Goal: Task Accomplishment & Management: Manage account settings

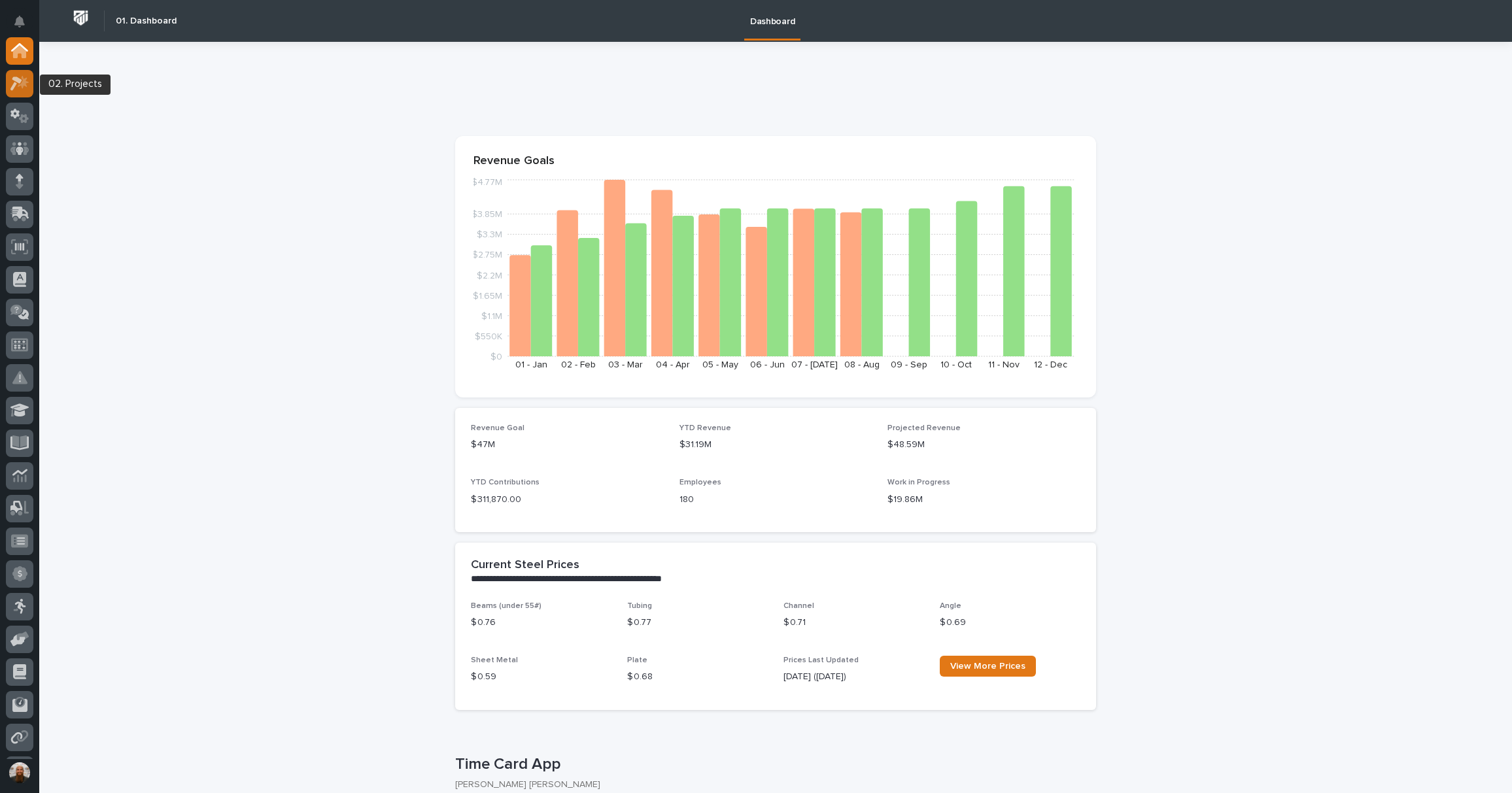
click at [19, 86] on icon at bounding box center [23, 83] width 12 height 14
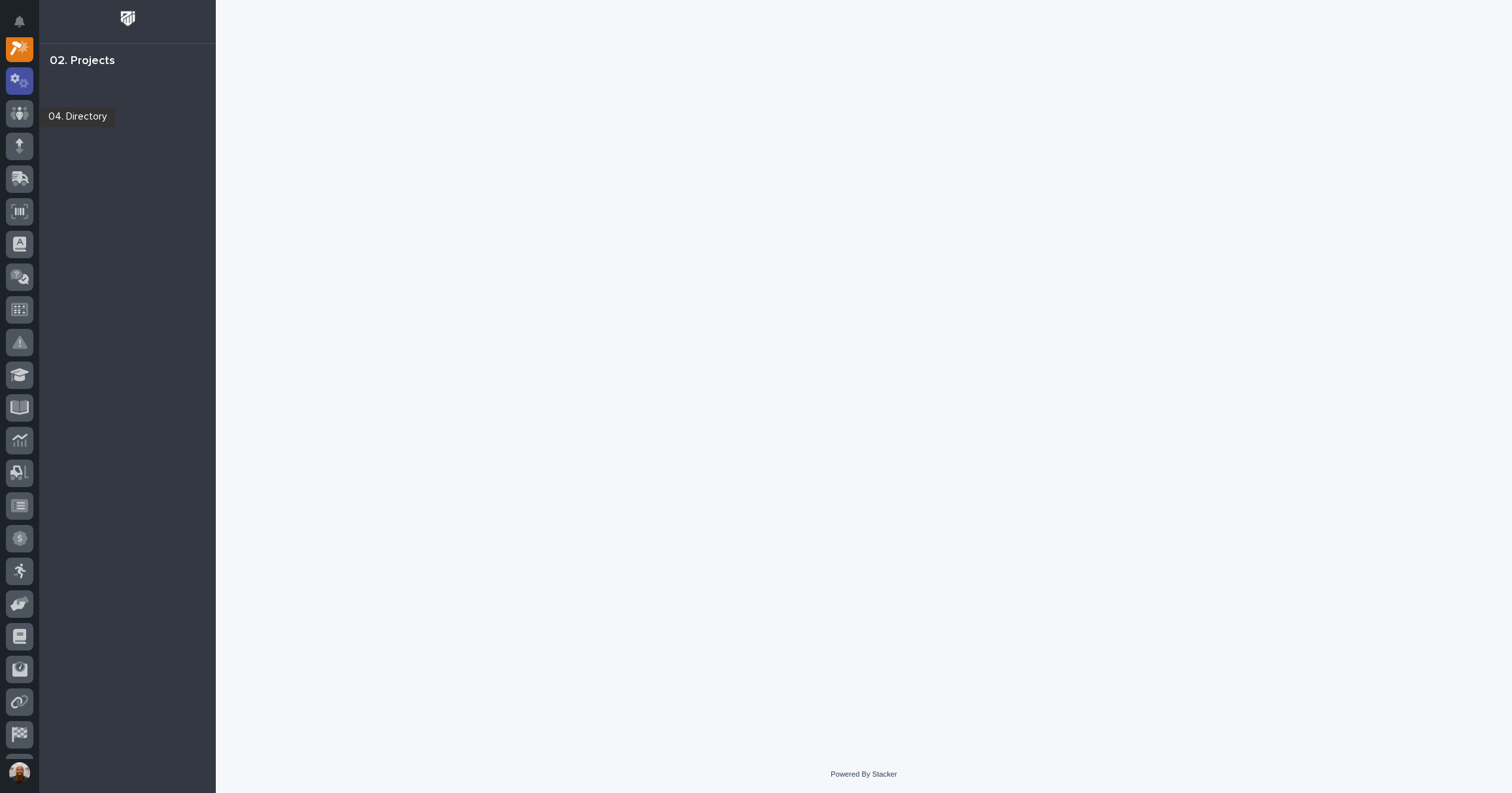
scroll to position [33, 0]
click at [27, 81] on icon at bounding box center [20, 84] width 19 height 15
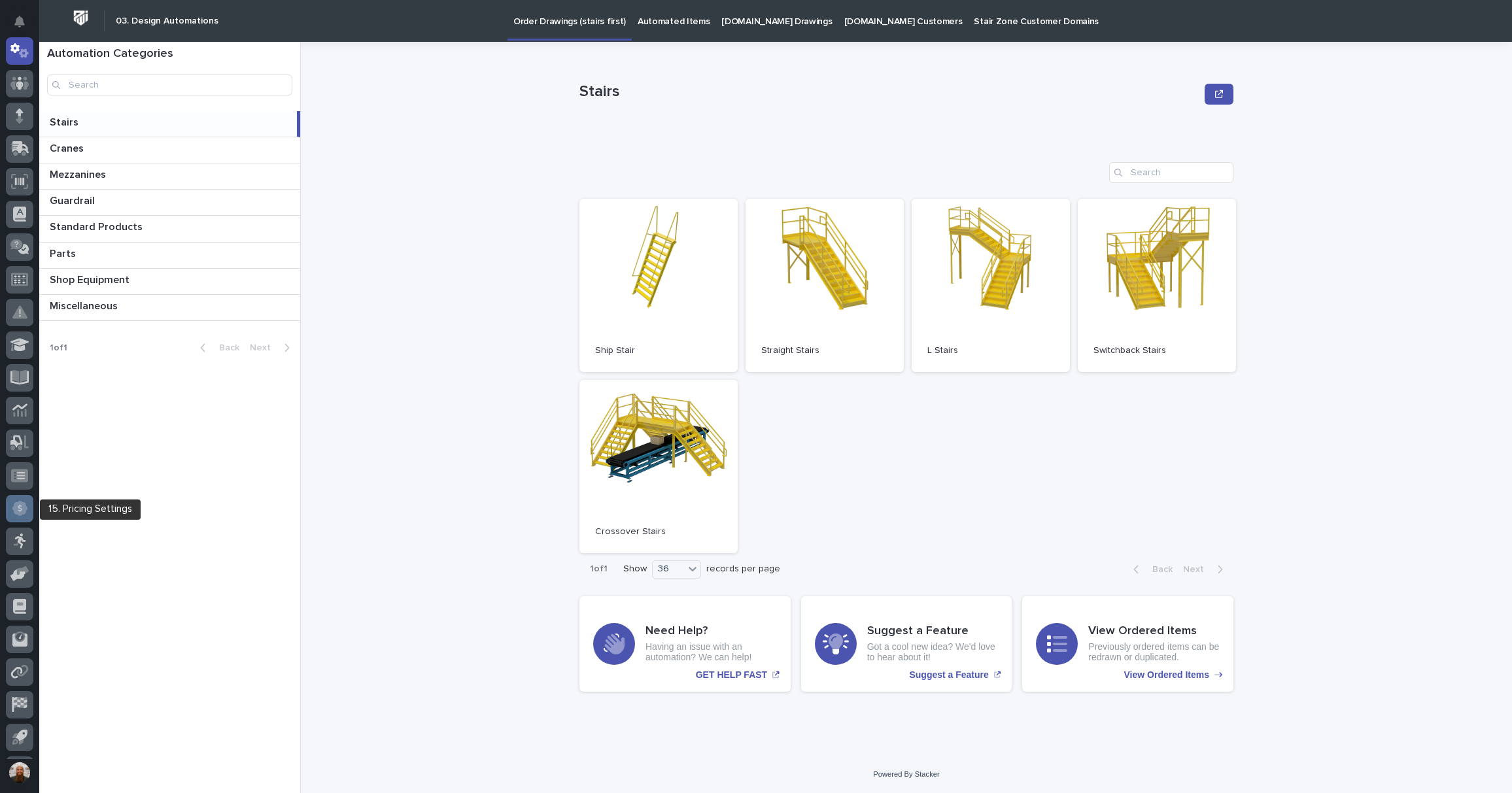
click at [11, 505] on div at bounding box center [19, 509] width 27 height 27
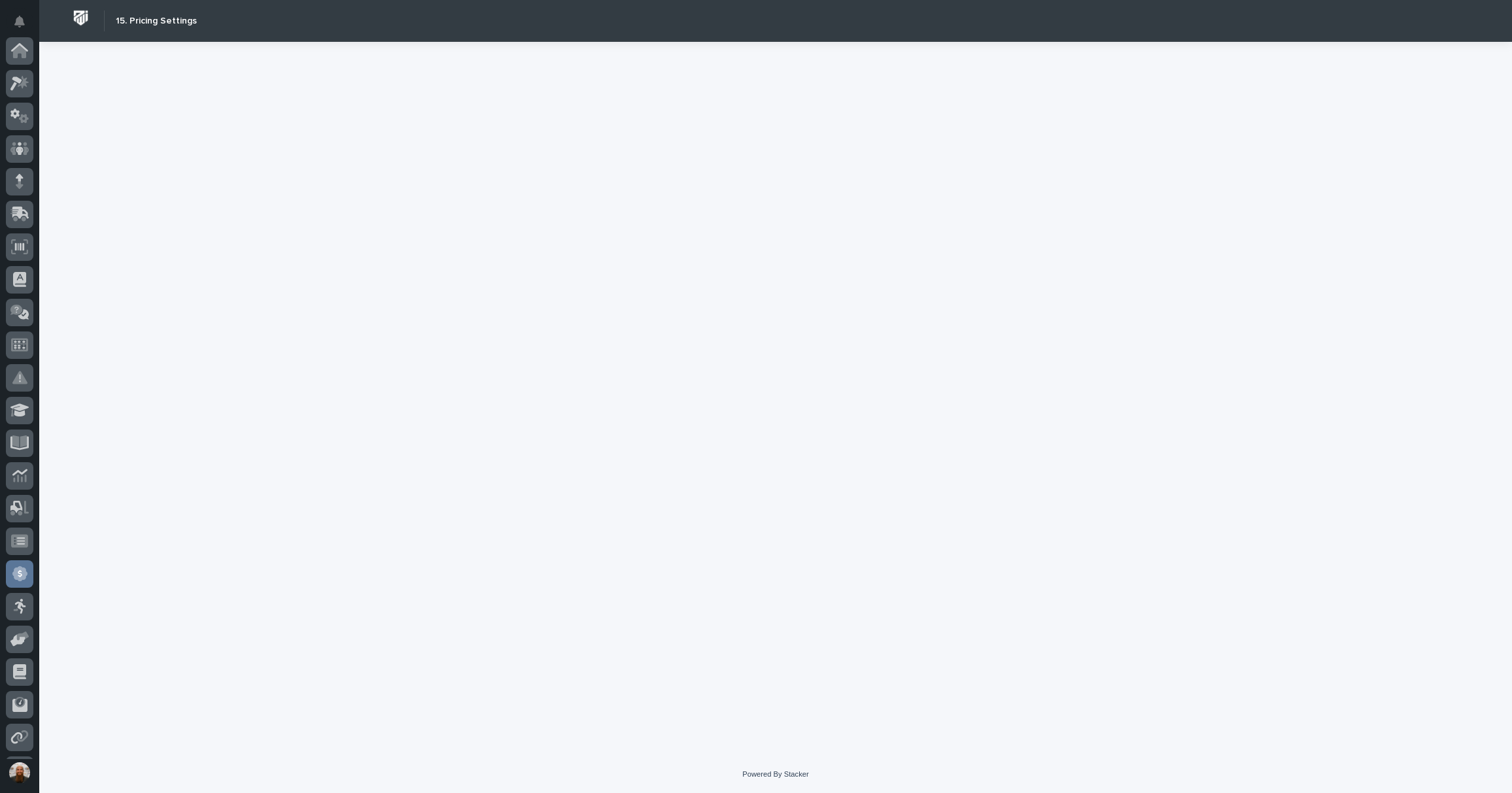
scroll to position [128, 0]
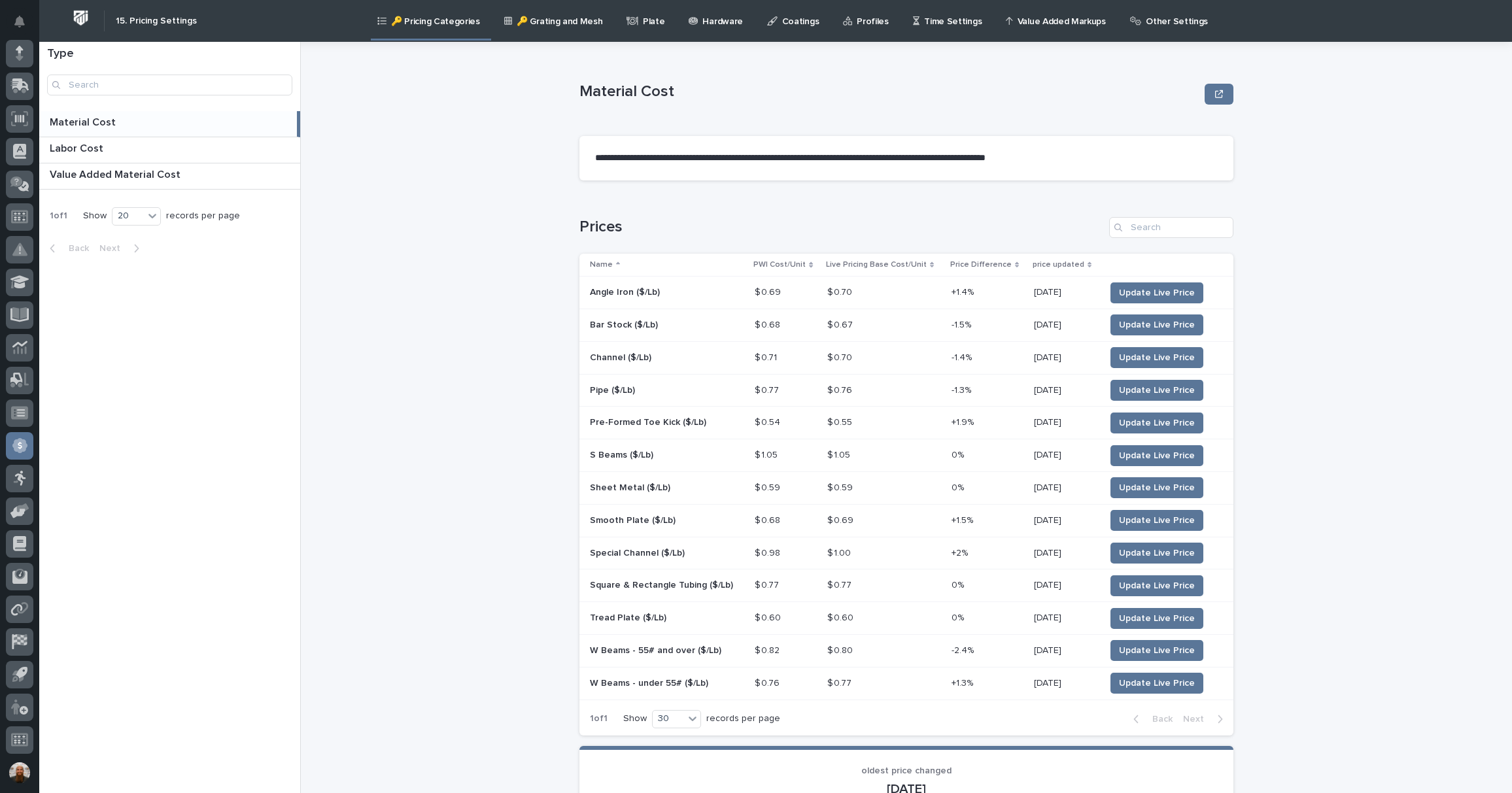
click at [540, 18] on p "🔑 Grating and Mesh" at bounding box center [559, 14] width 86 height 27
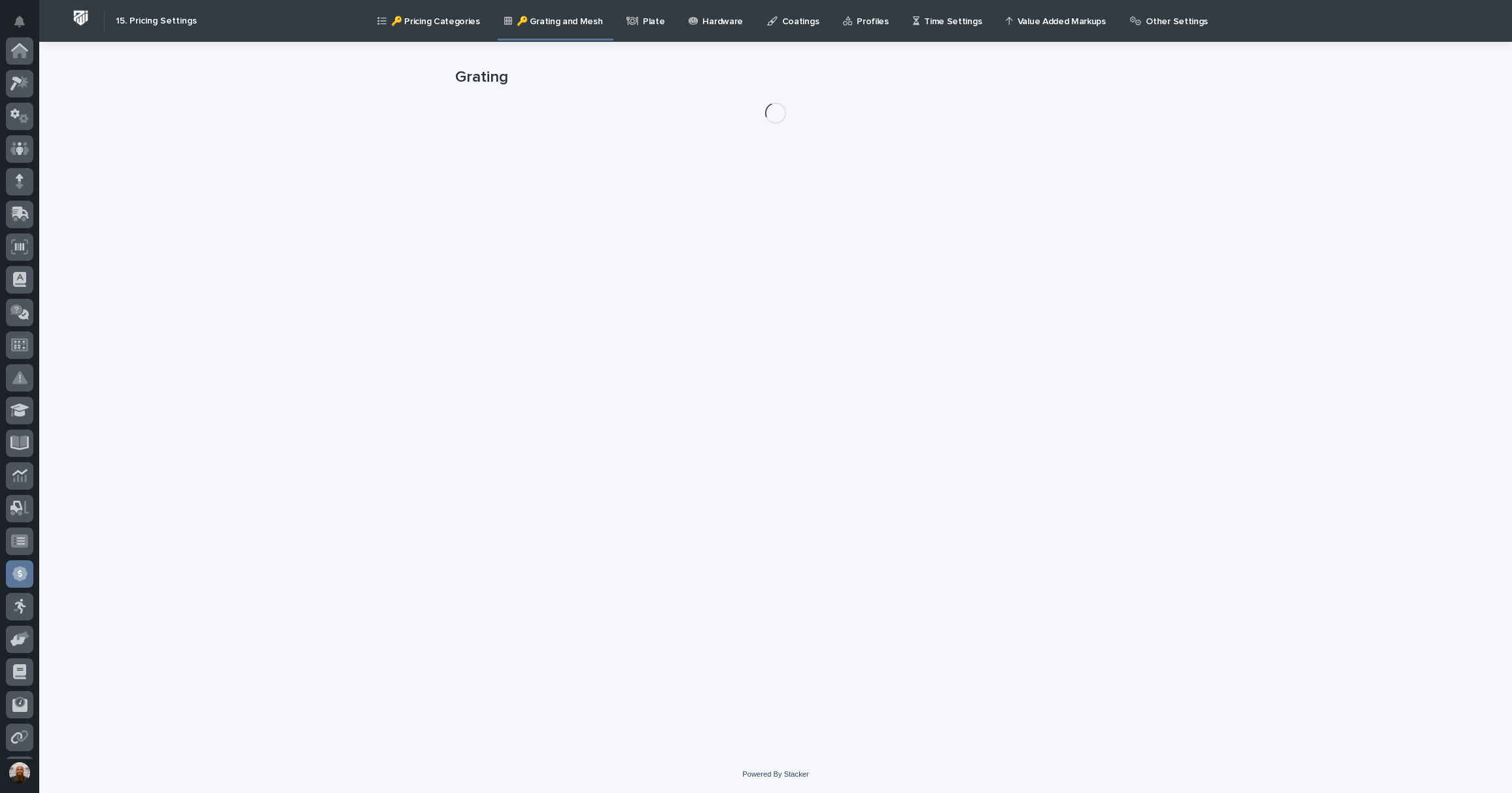
scroll to position [128, 0]
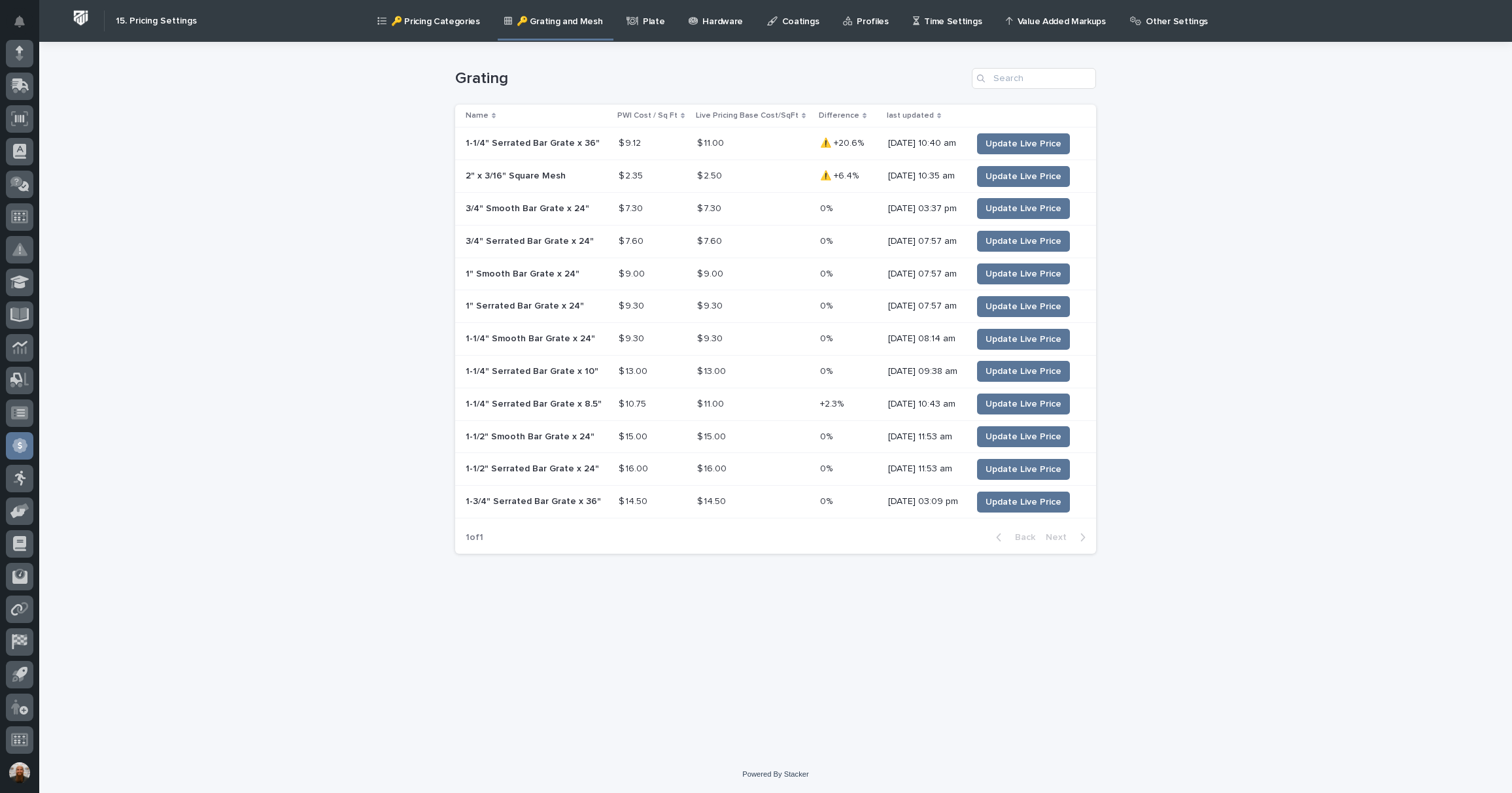
click at [643, 18] on p "Plate" at bounding box center [654, 14] width 21 height 27
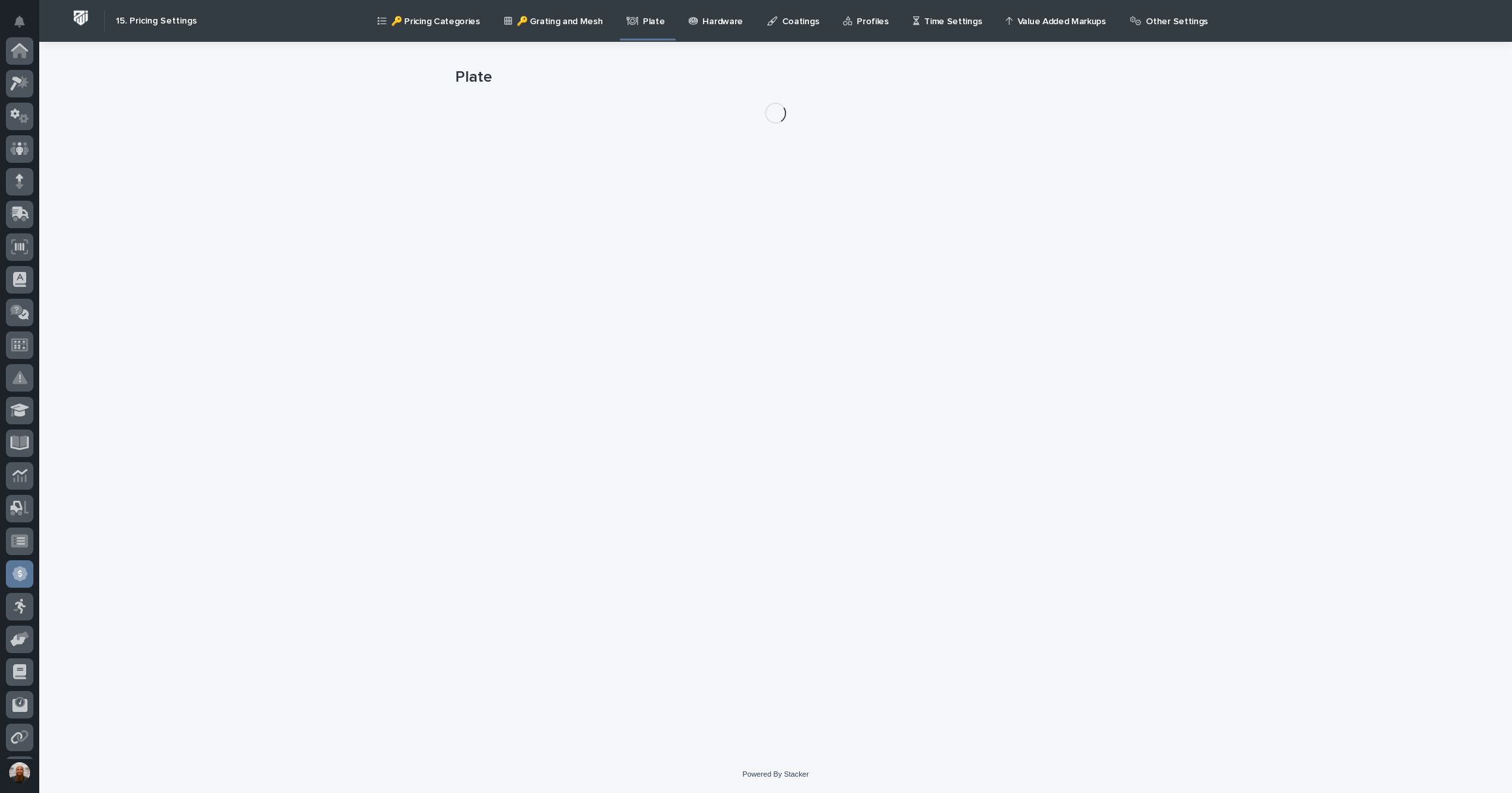
scroll to position [128, 0]
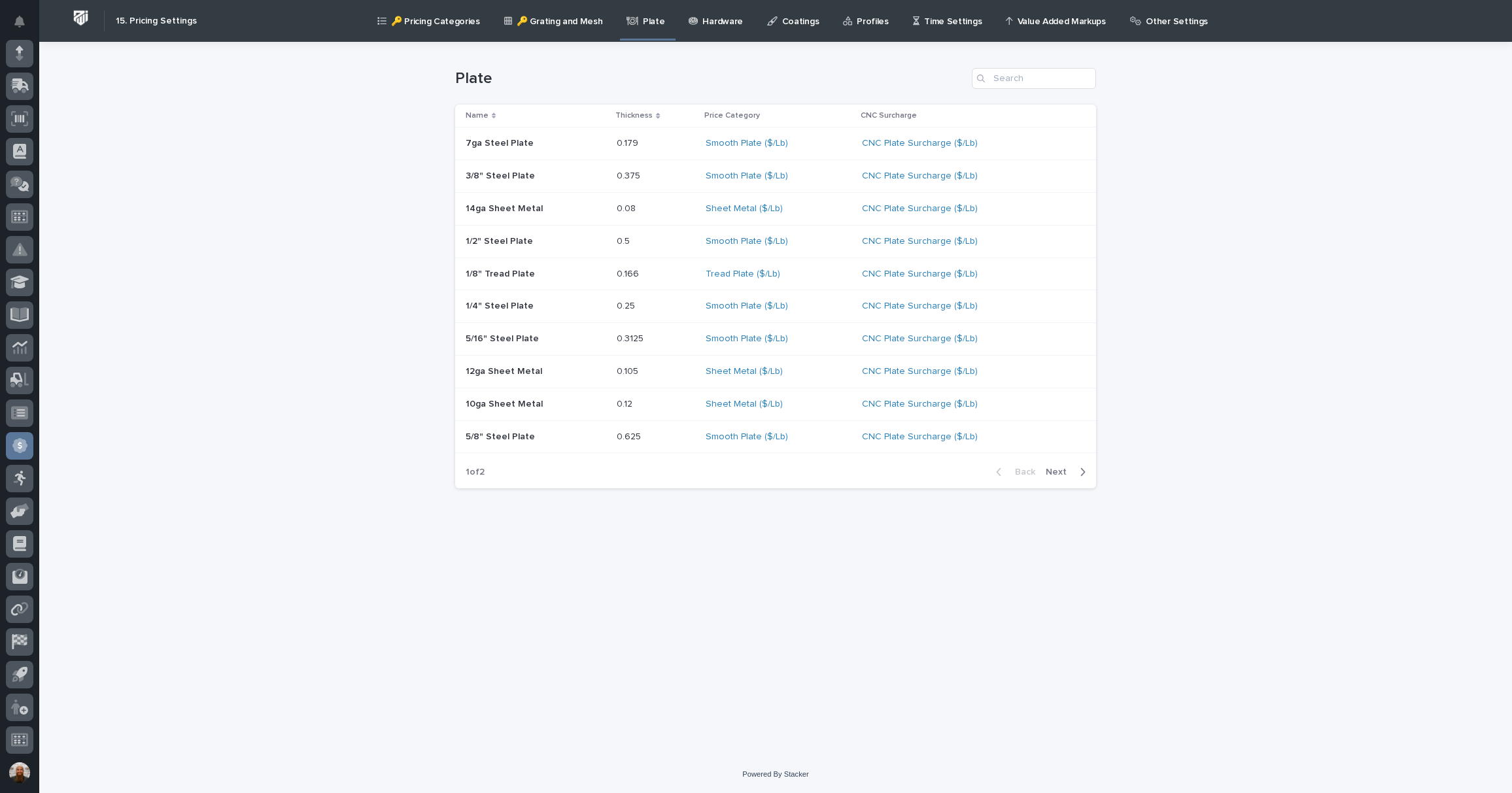
click at [704, 20] on p "Hardware" at bounding box center [722, 14] width 41 height 27
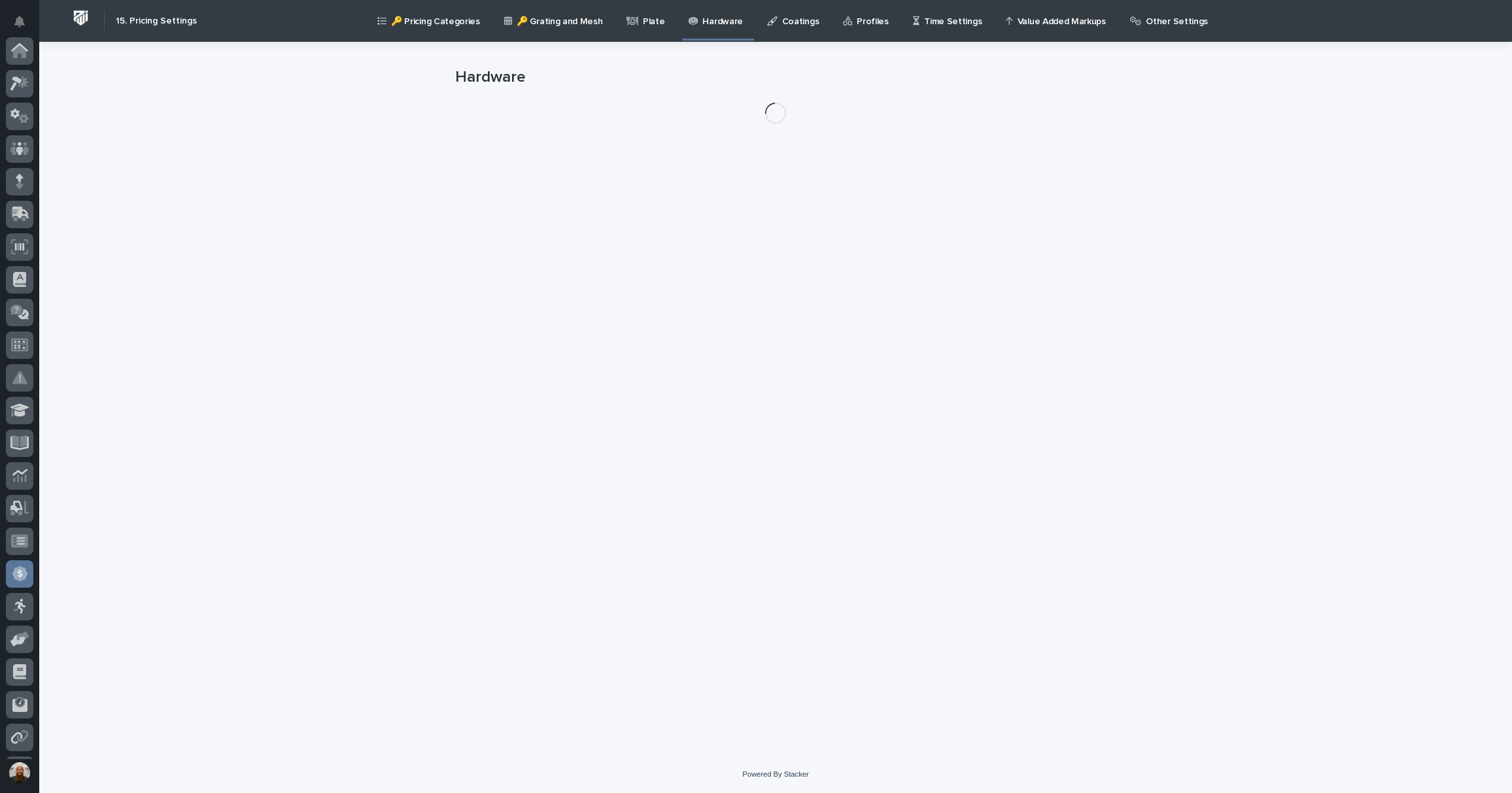
scroll to position [128, 0]
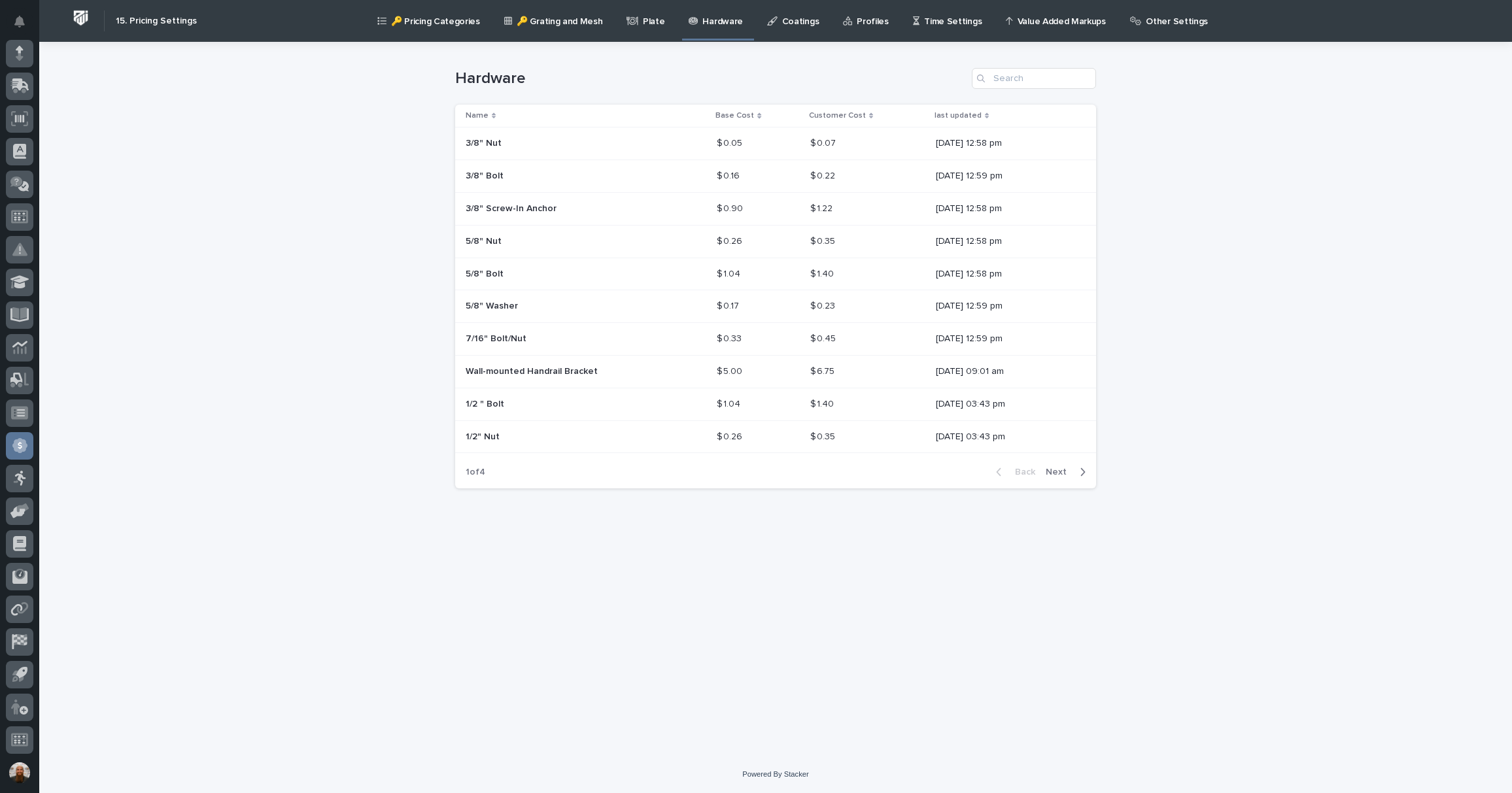
click at [781, 28] on link "Coatings" at bounding box center [795, 20] width 59 height 41
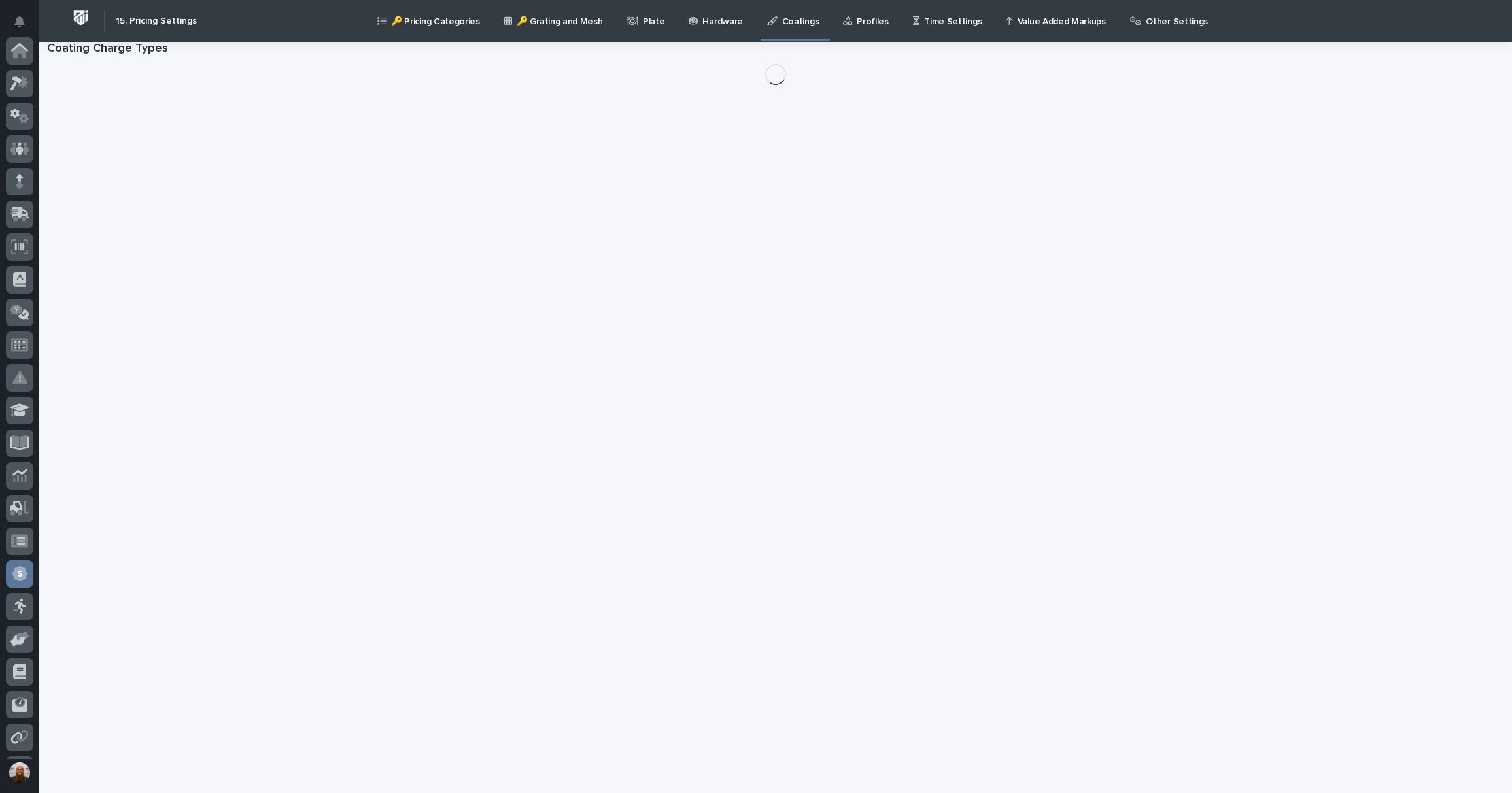
scroll to position [128, 0]
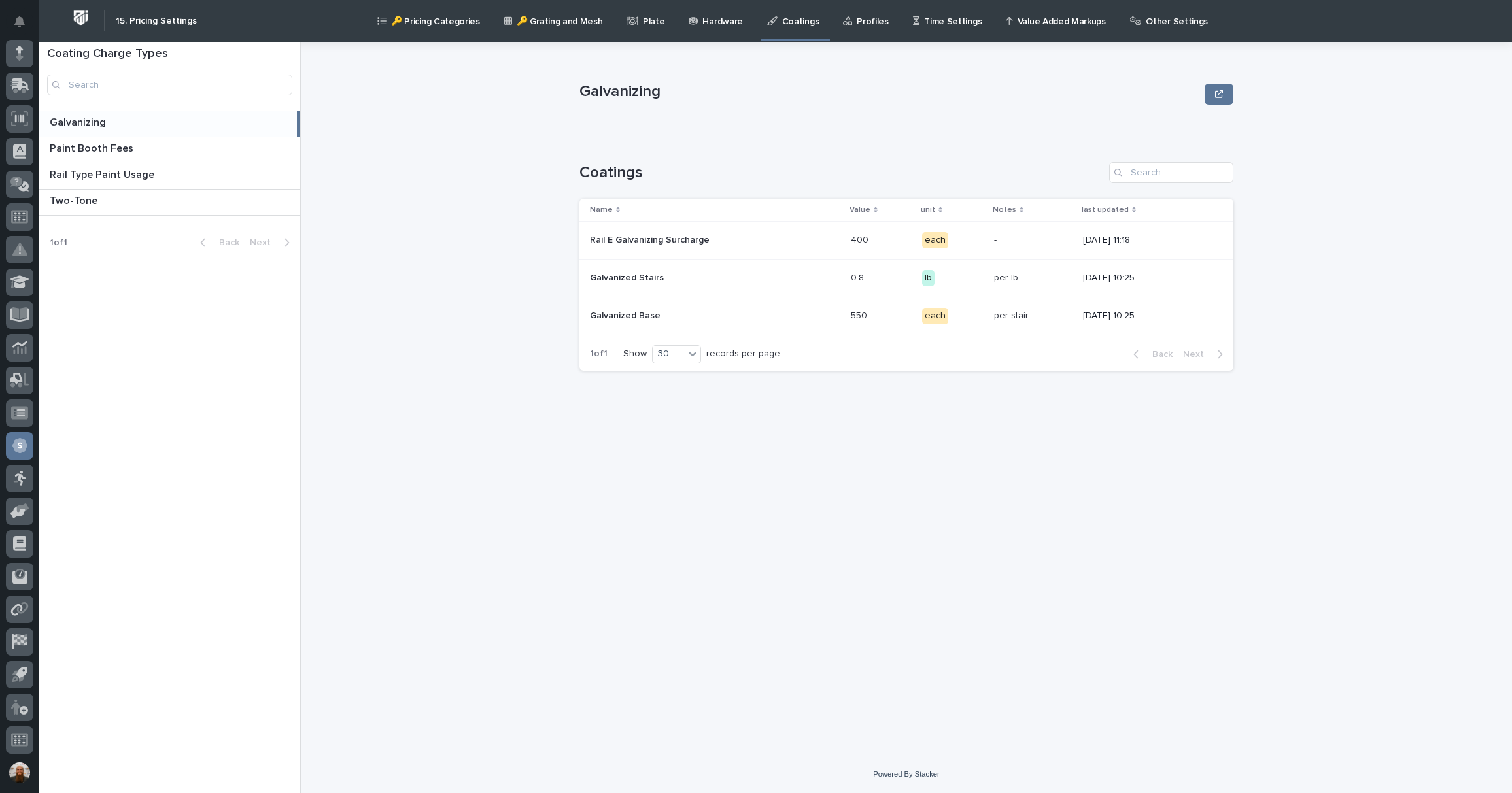
click at [424, 30] on link "🔑 Pricing Categories" at bounding box center [431, 20] width 110 height 41
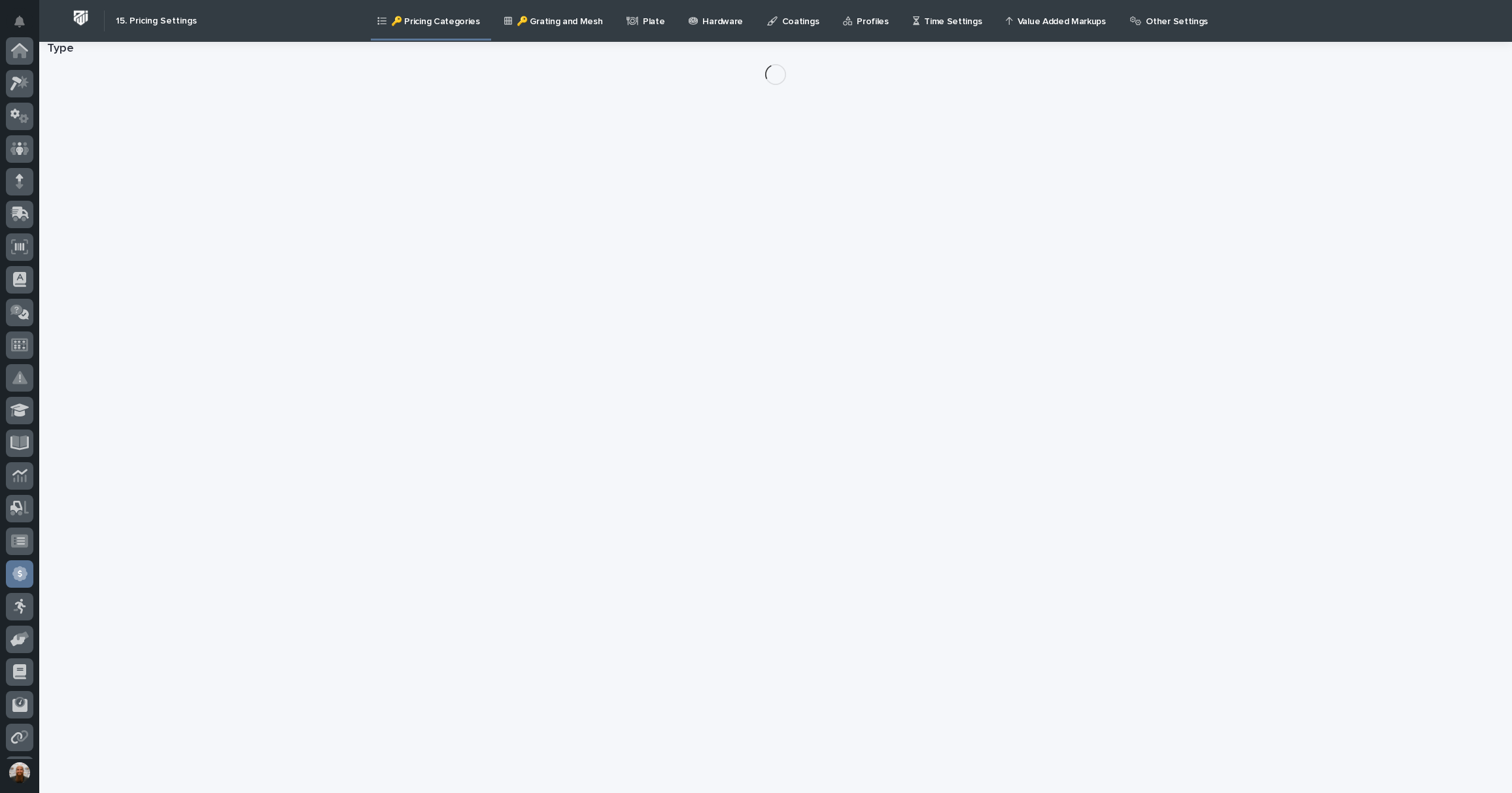
scroll to position [128, 0]
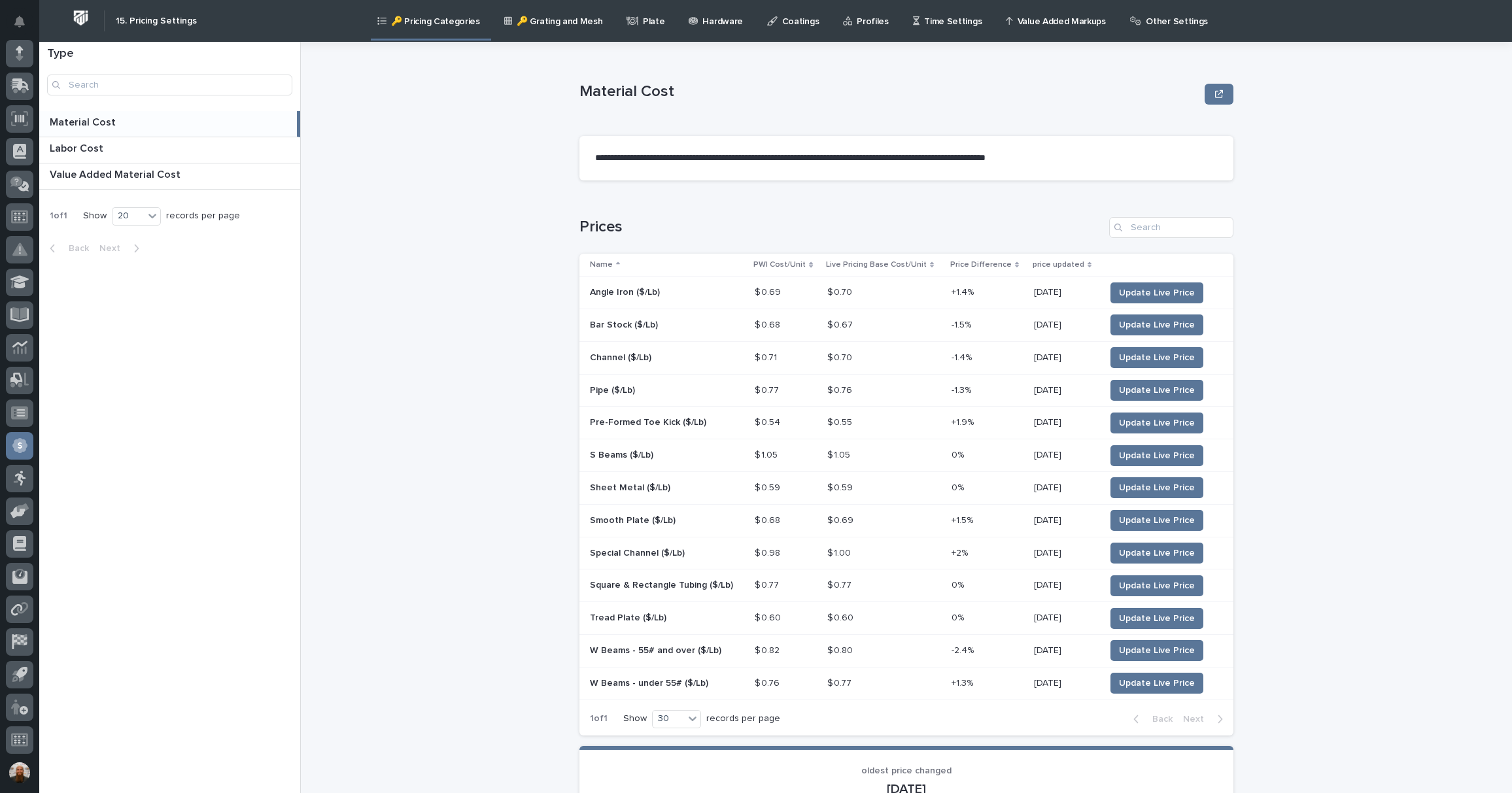
click at [924, 17] on p "Time Settings" at bounding box center [953, 14] width 58 height 27
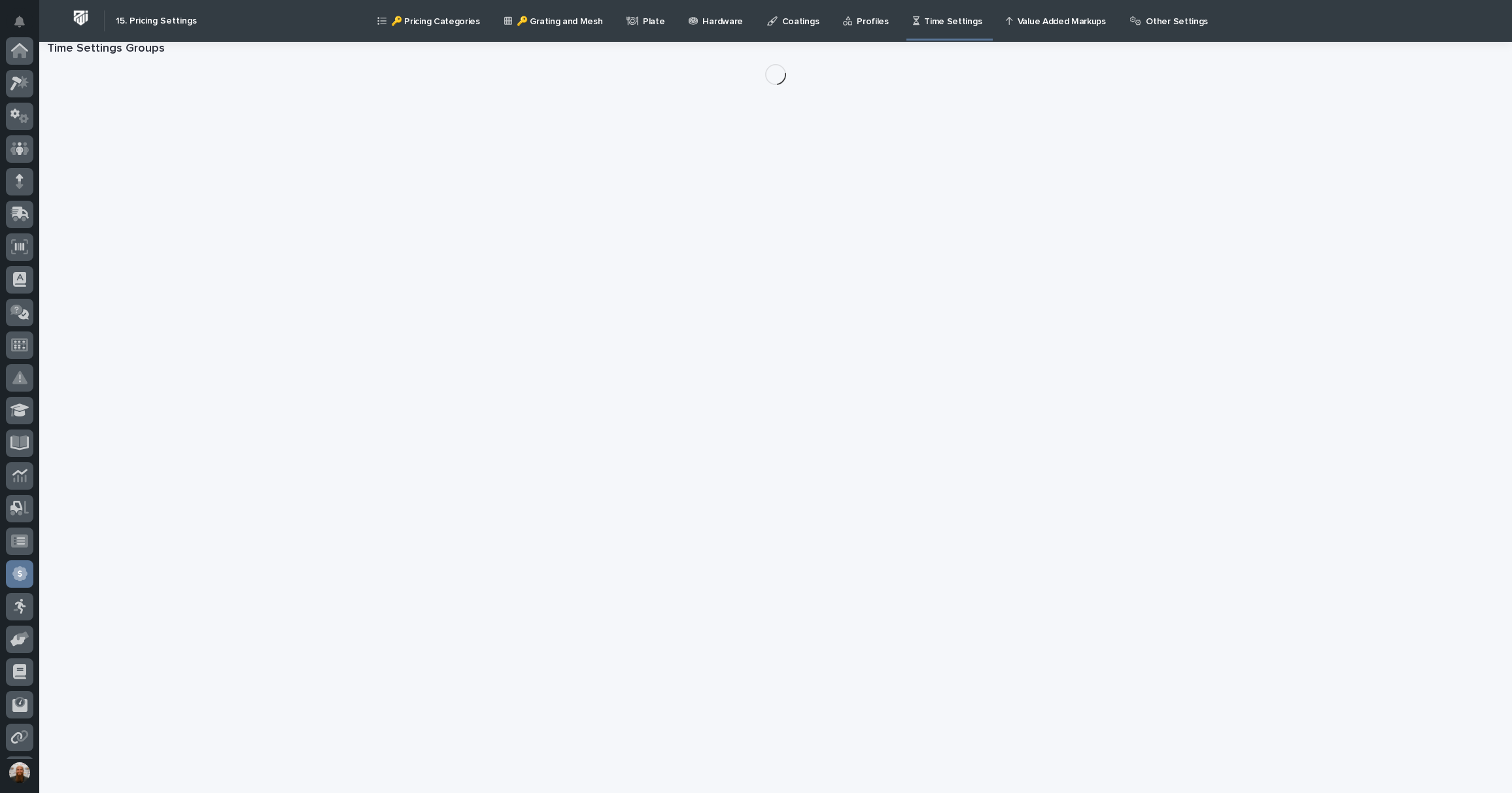
scroll to position [128, 0]
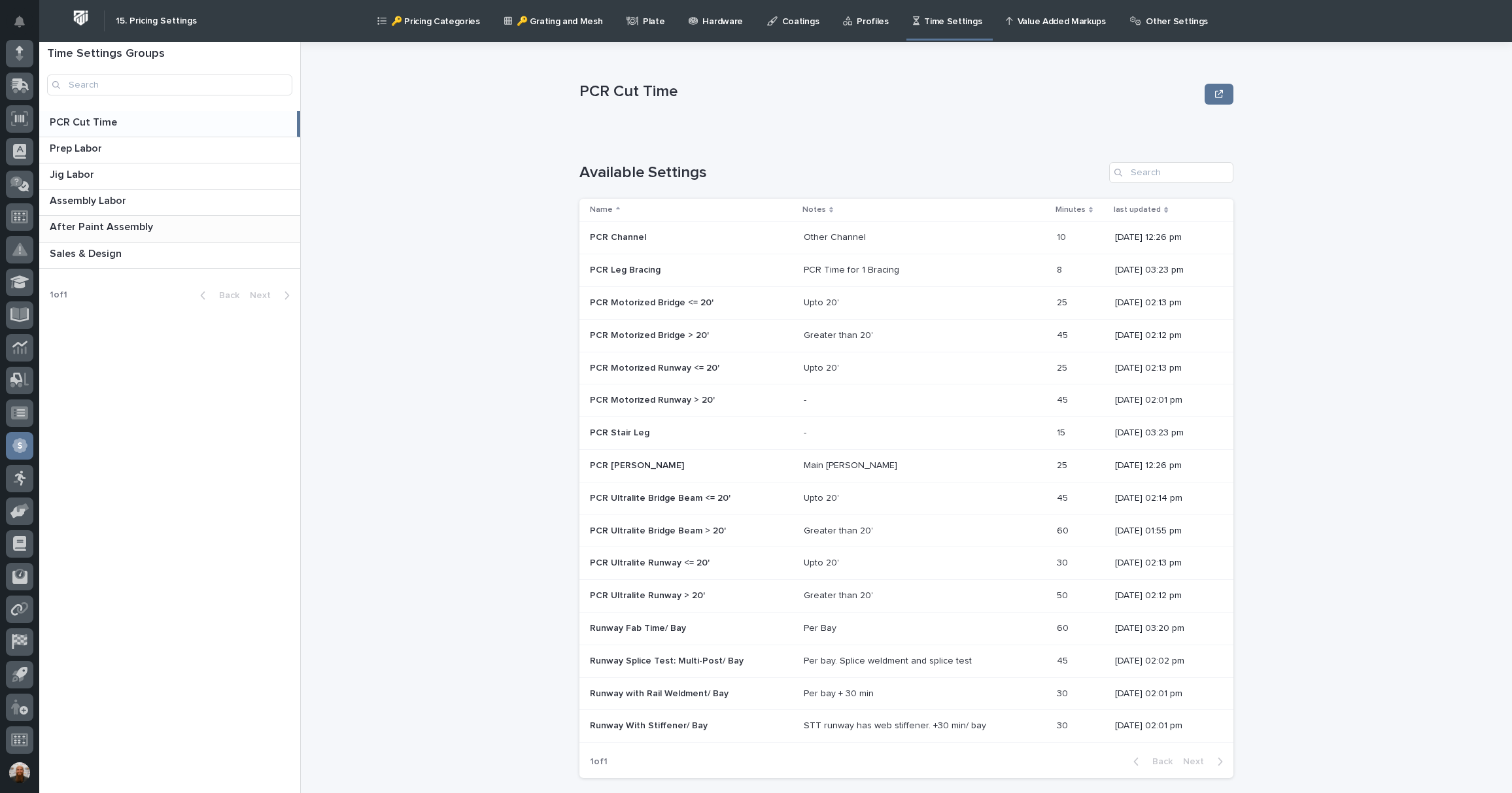
click at [126, 225] on p "After Paint Assembly" at bounding box center [102, 226] width 106 height 15
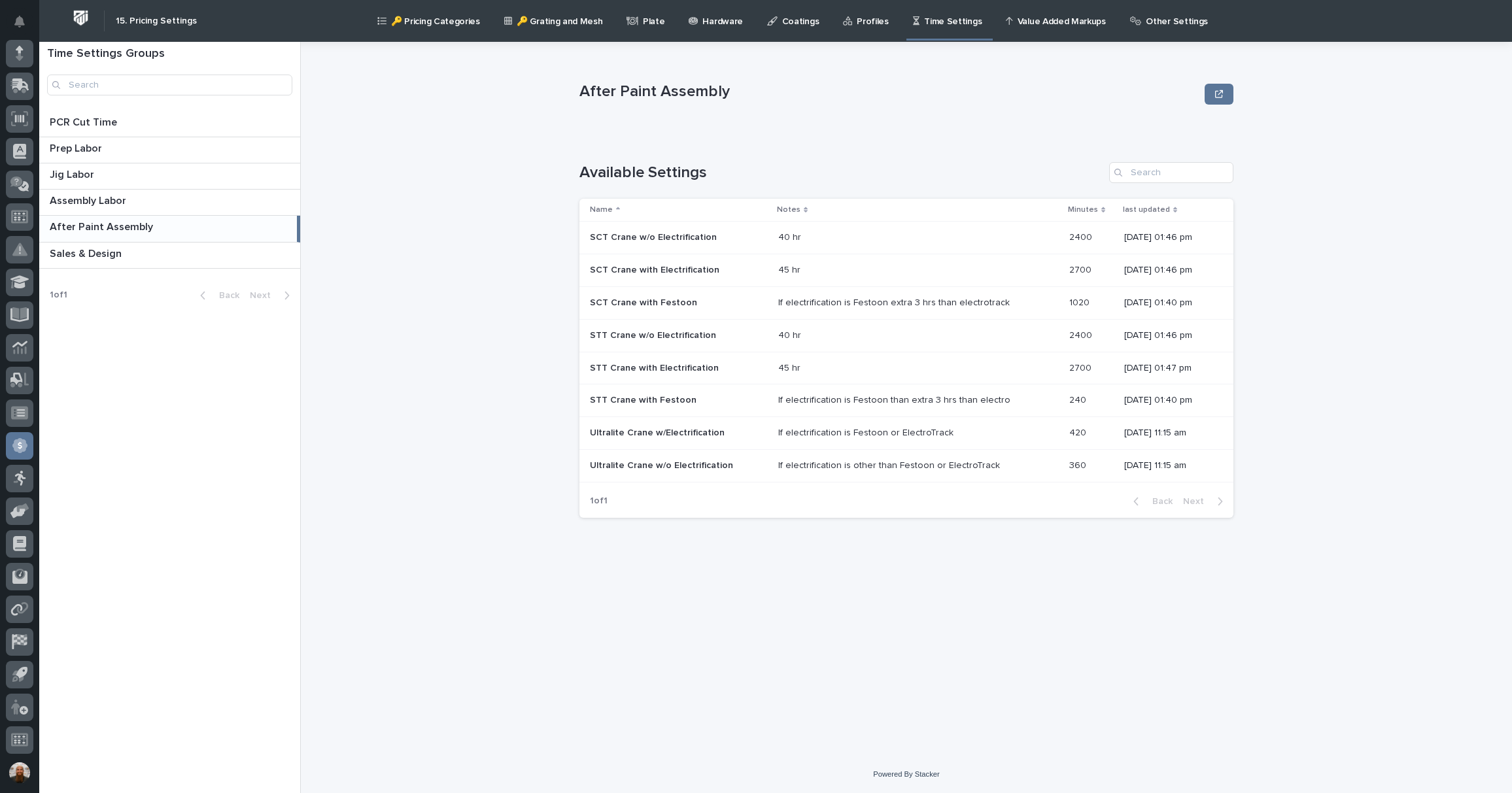
click at [190, 230] on p at bounding box center [170, 227] width 242 height 13
click at [180, 250] on p at bounding box center [172, 254] width 245 height 13
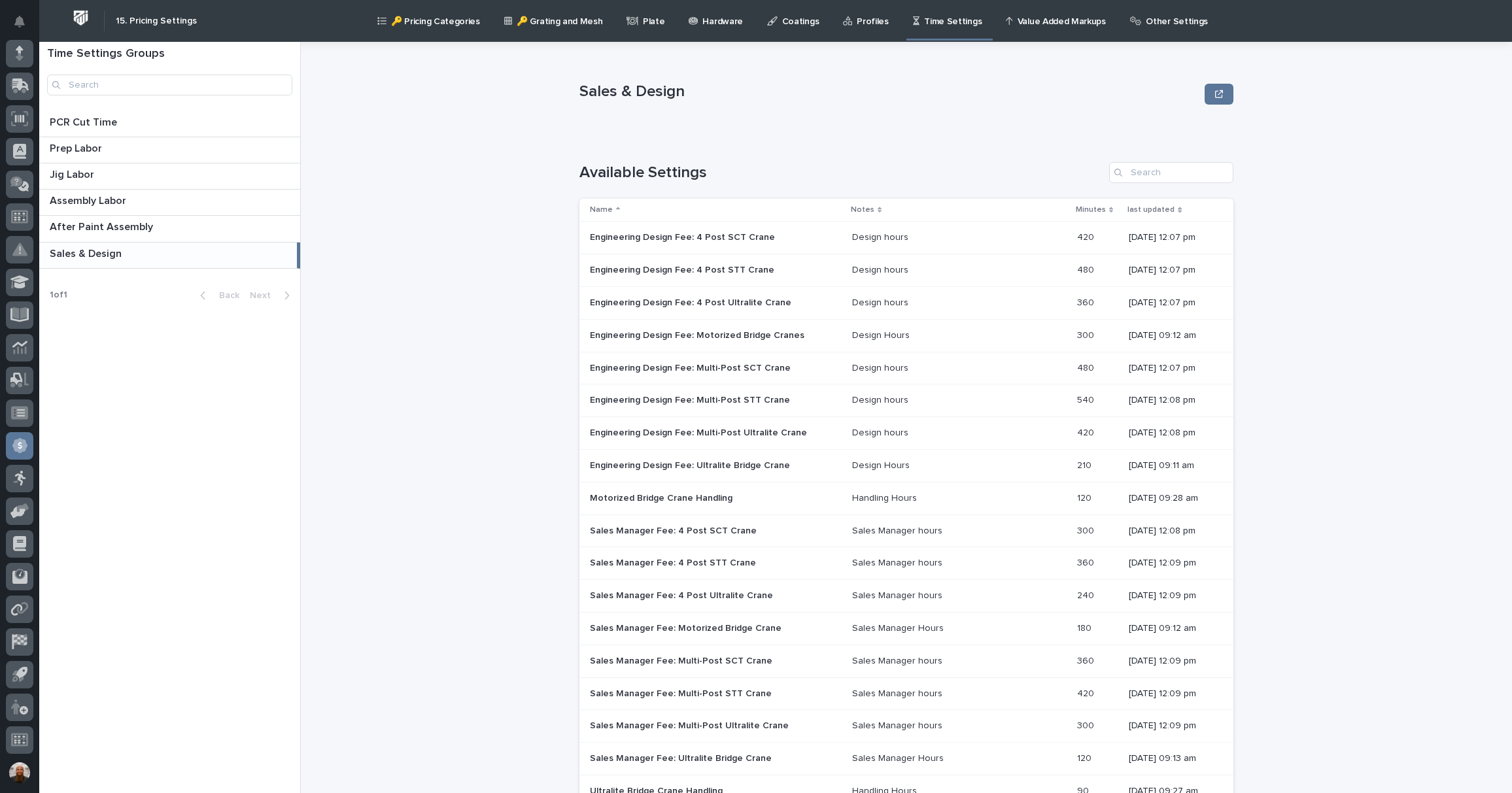
click at [1028, 236] on p at bounding box center [959, 238] width 214 height 12
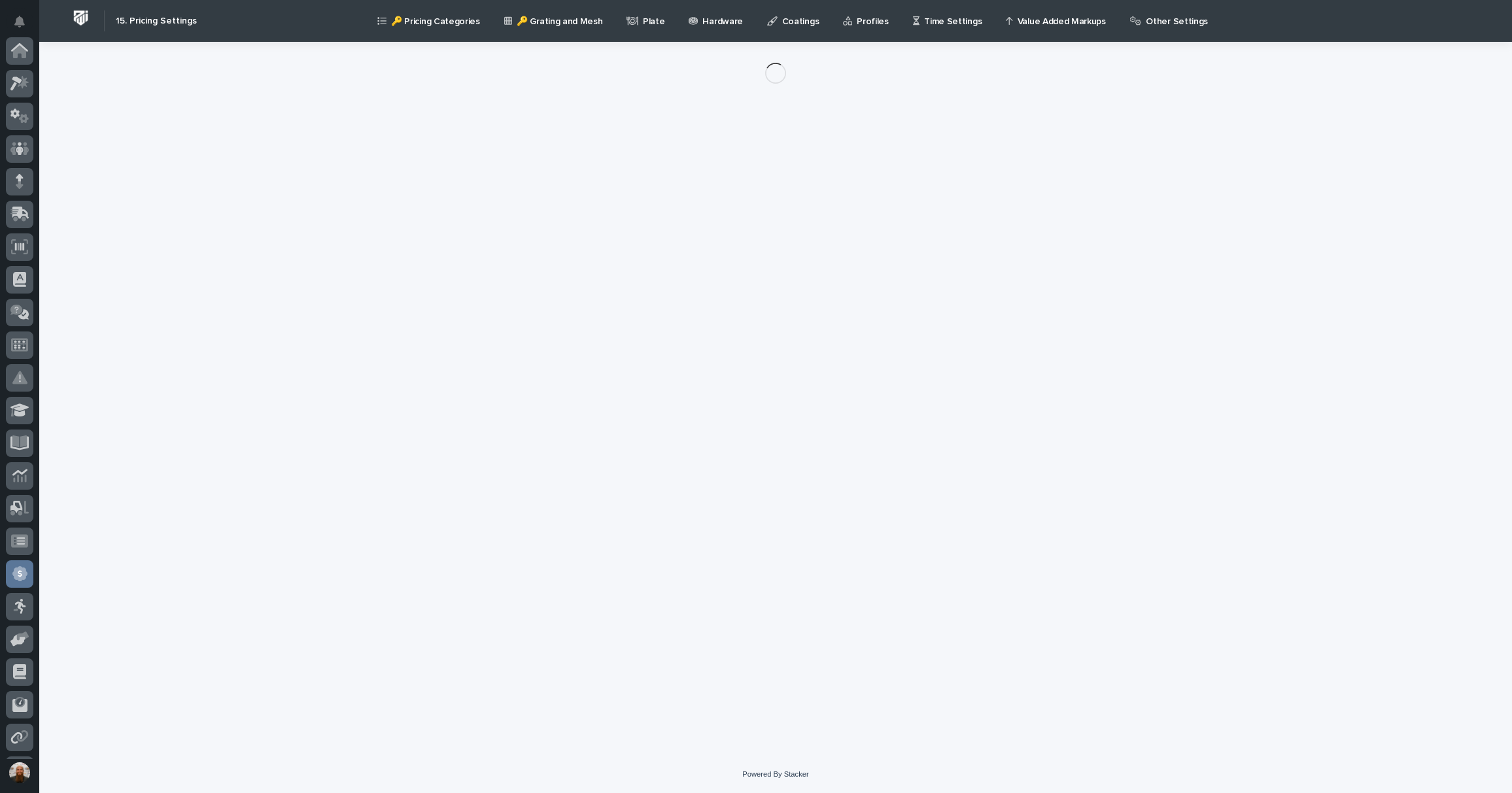
scroll to position [128, 0]
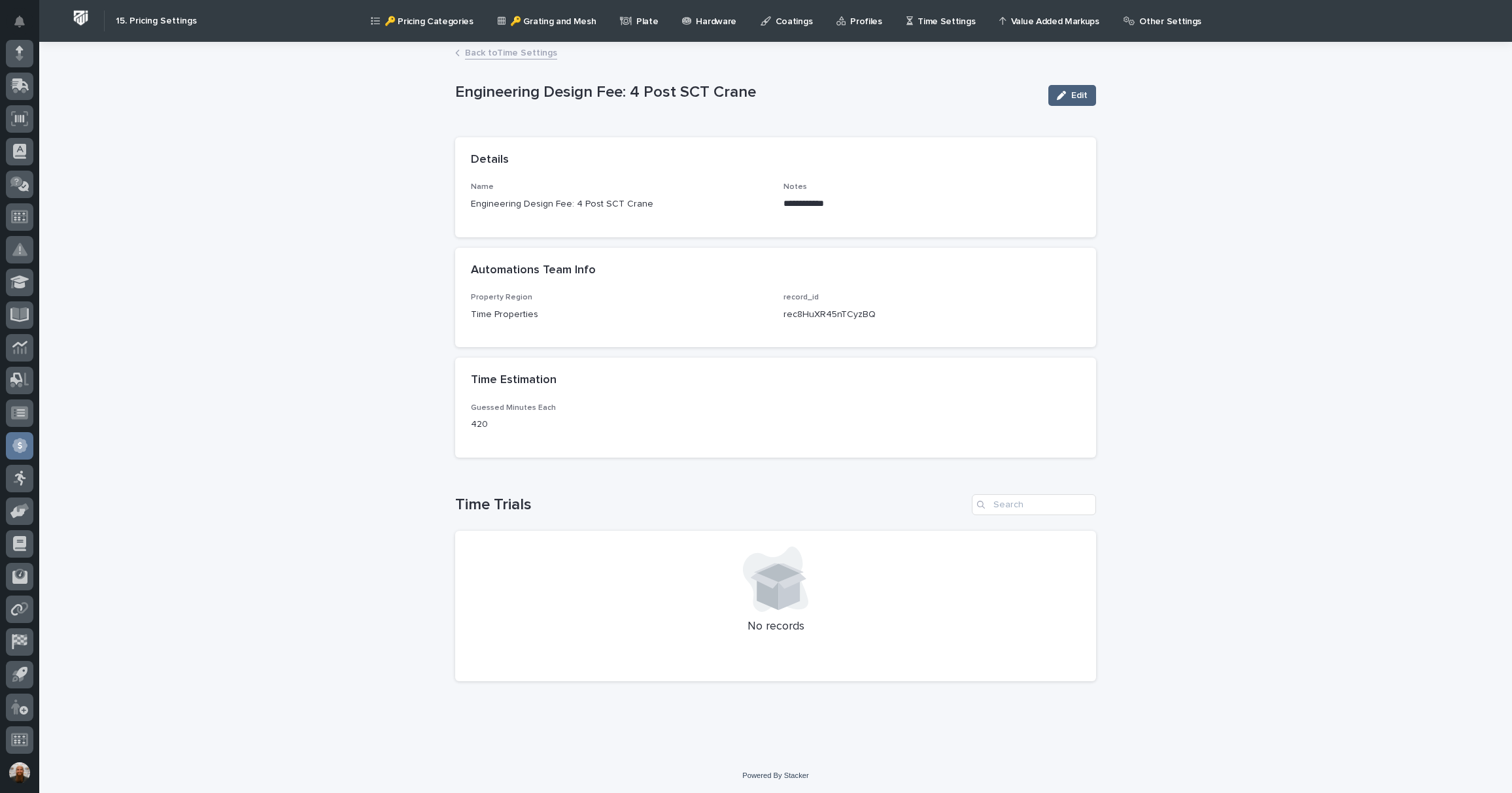
click at [1070, 90] on button "Edit" at bounding box center [1072, 96] width 47 height 21
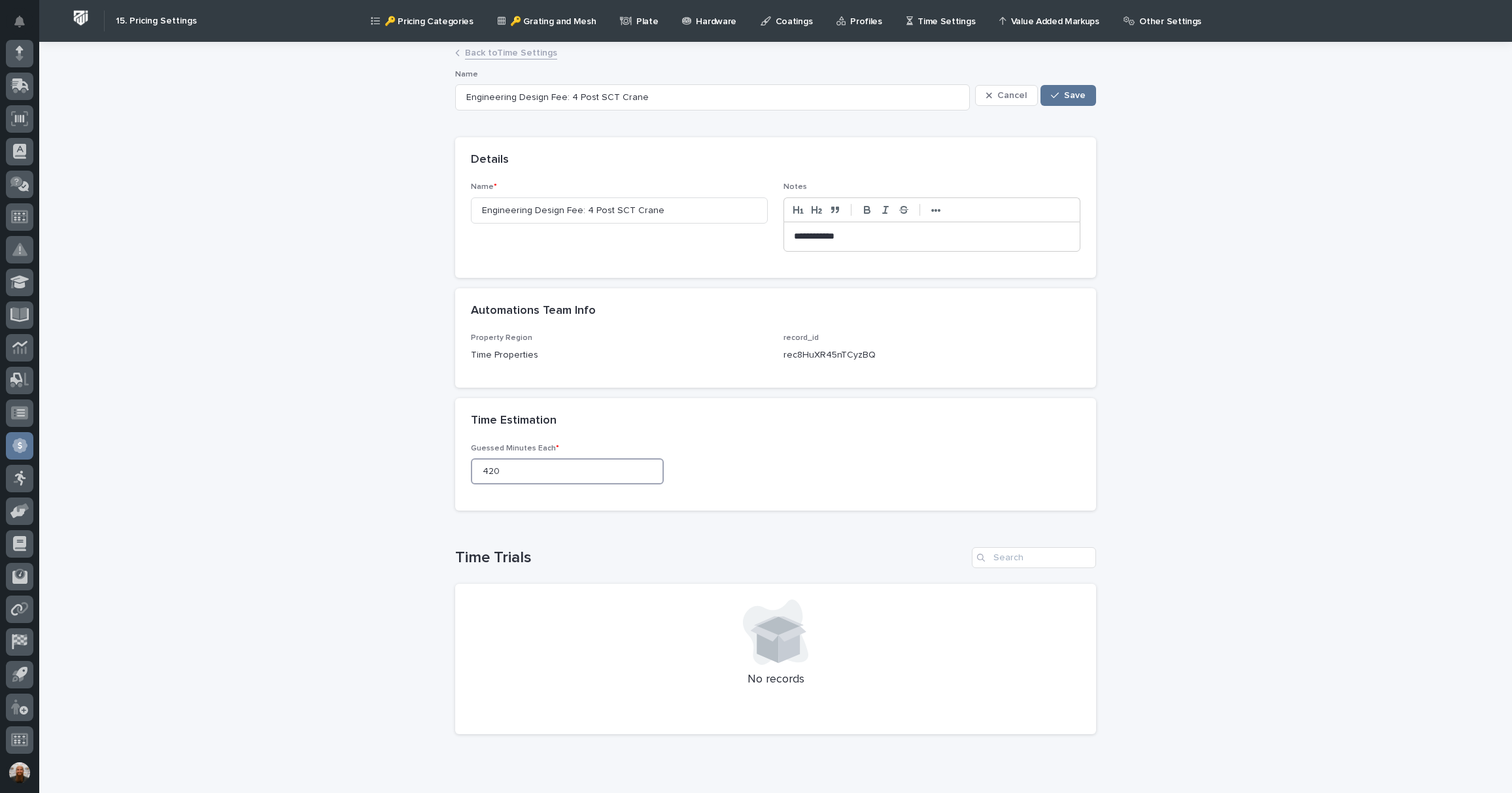
click at [509, 475] on input "420" at bounding box center [568, 471] width 193 height 26
type input "4"
type input "480"
click at [1064, 93] on span "Save" at bounding box center [1075, 95] width 21 height 9
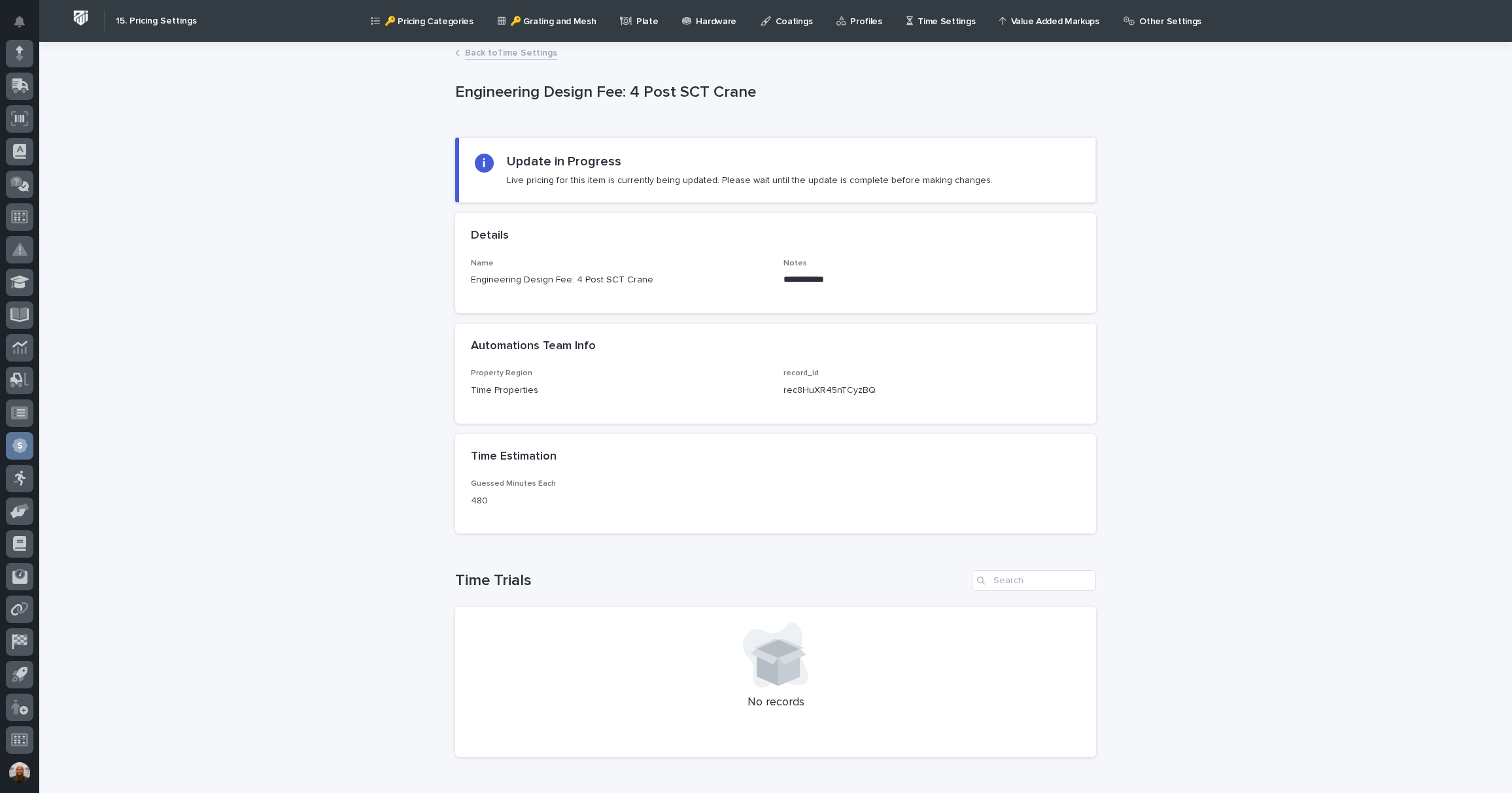
click at [503, 50] on link "Back to Time Settings" at bounding box center [510, 52] width 92 height 15
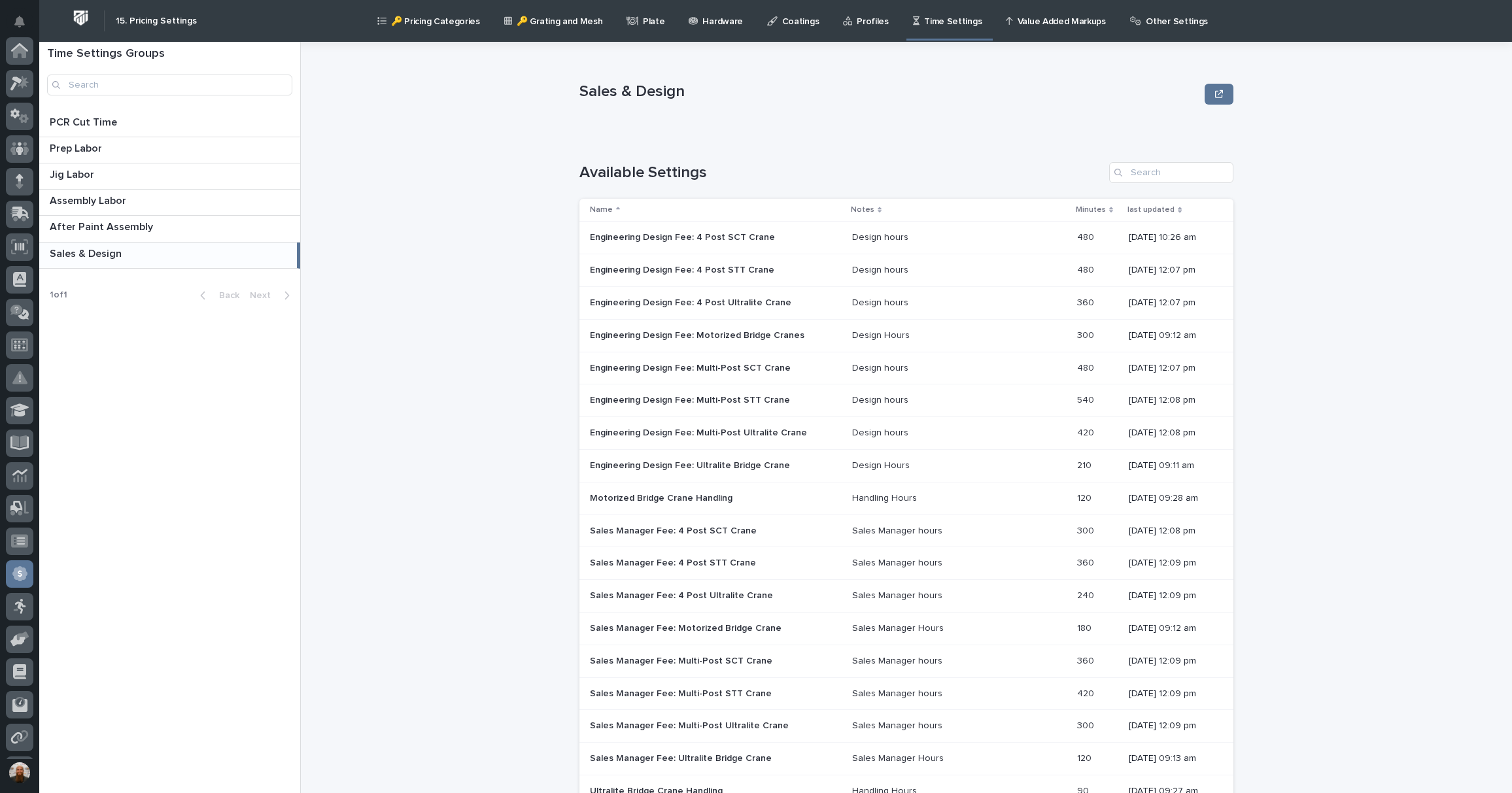
scroll to position [128, 0]
click at [230, 212] on div "Assembly Labor Assembly Labor" at bounding box center [170, 202] width 261 height 25
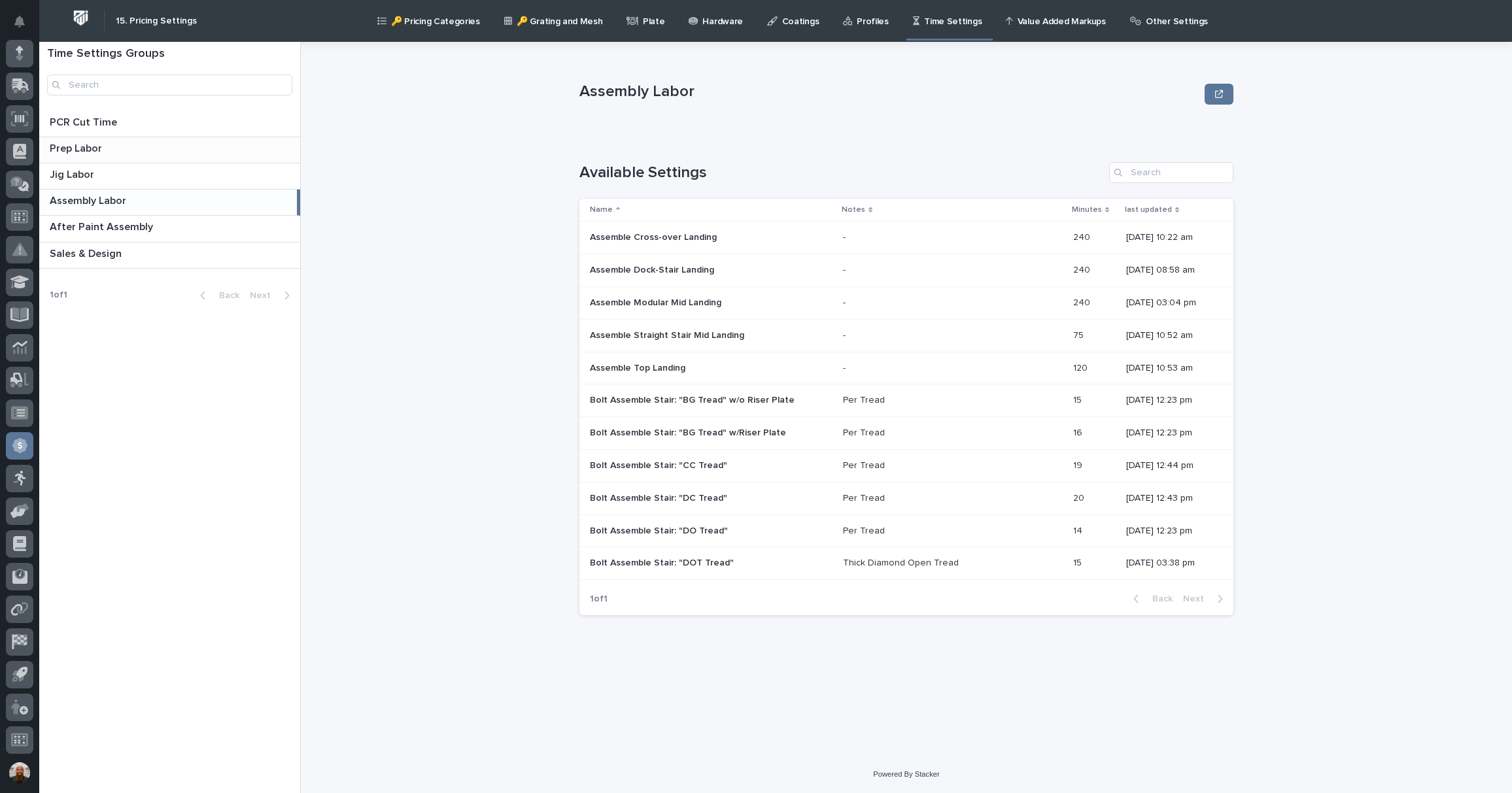
click at [111, 143] on p at bounding box center [172, 149] width 245 height 13
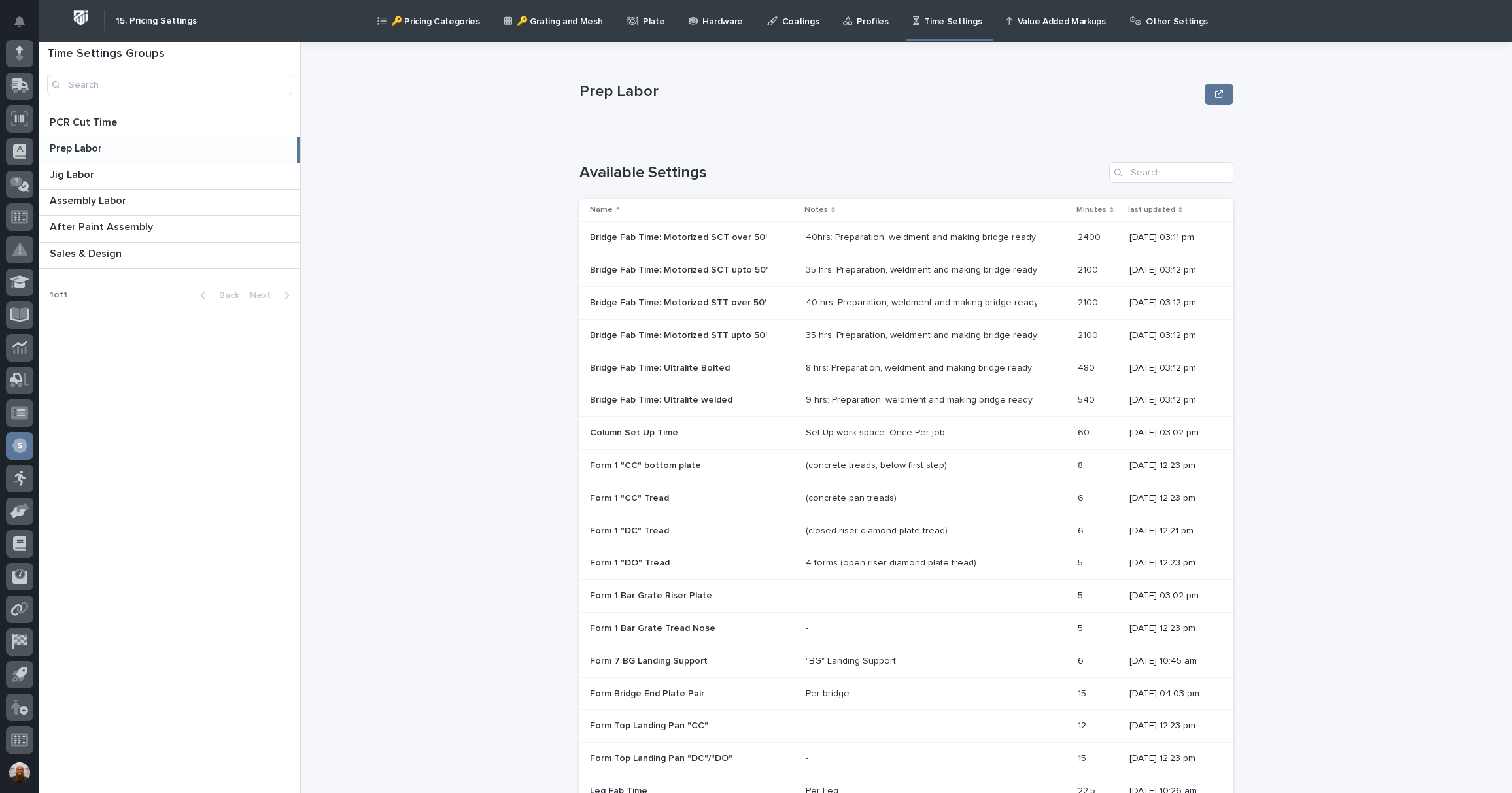
click at [805, 335] on div "35 hrs: Preparation, weldment and making bridge ready" at bounding box center [919, 336] width 229 height 12
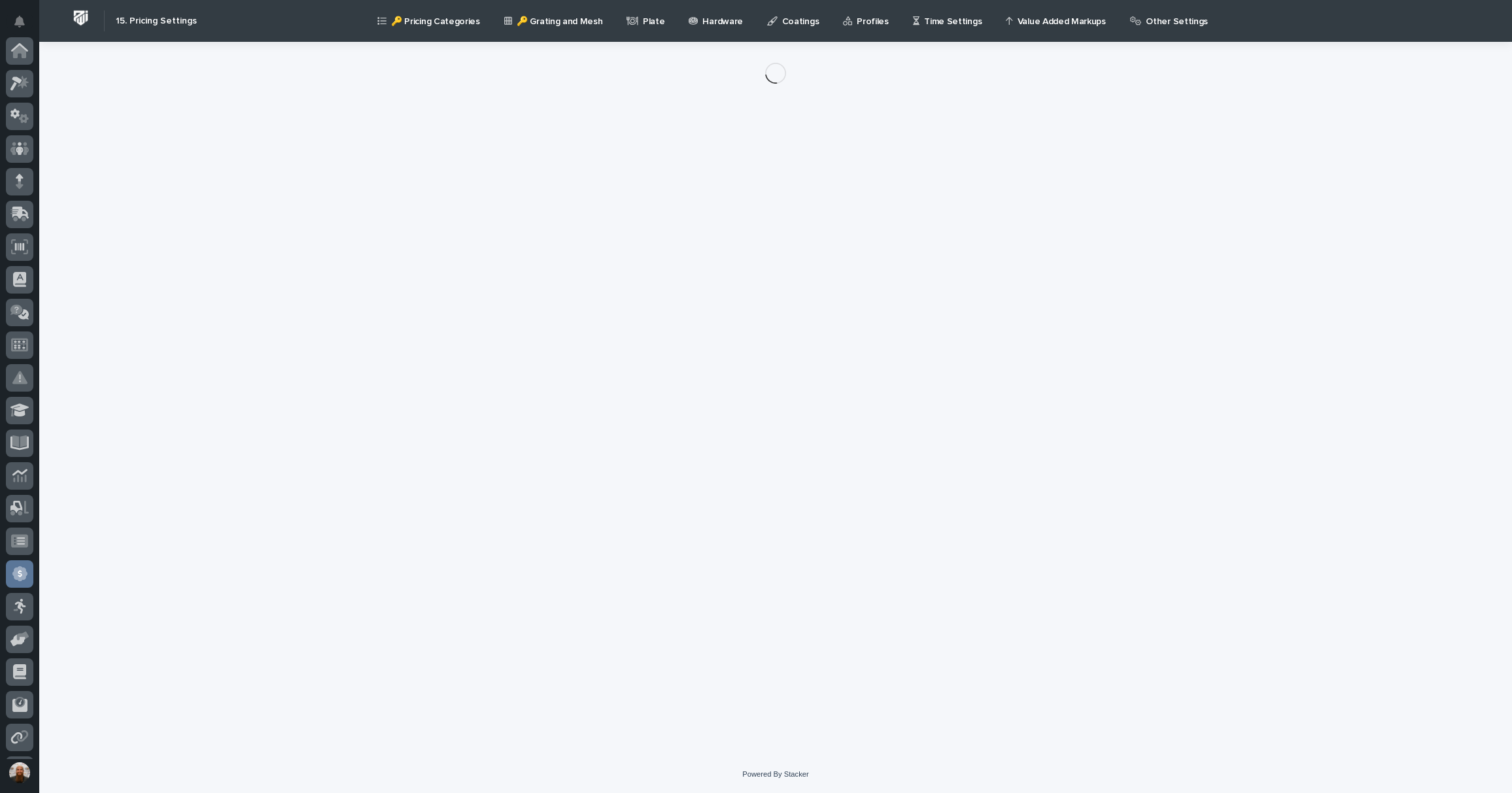
scroll to position [128, 0]
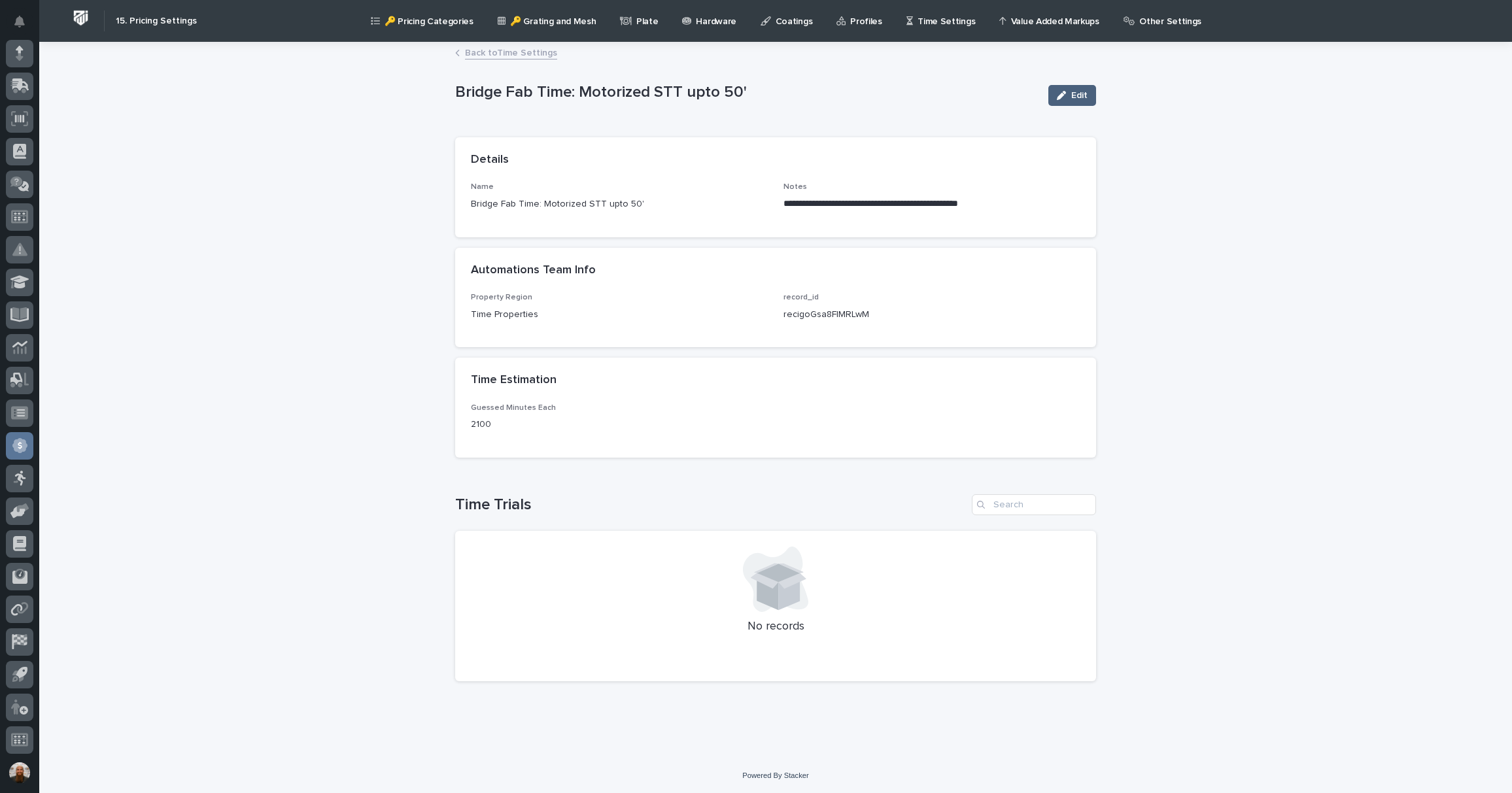
click at [1062, 93] on div "button" at bounding box center [1063, 95] width 14 height 9
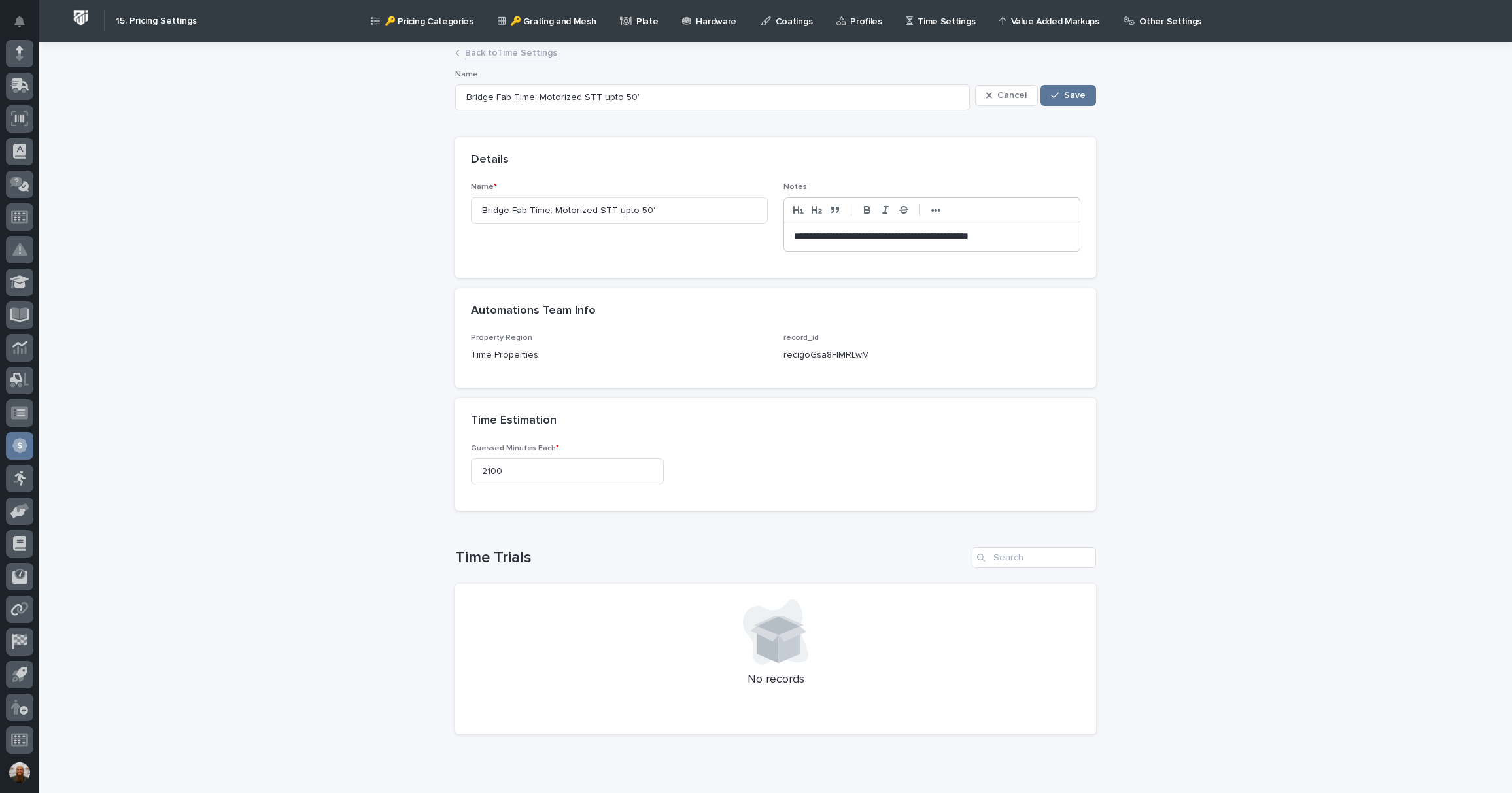
click at [796, 238] on p "**********" at bounding box center [932, 237] width 276 height 14
click at [987, 94] on icon "button" at bounding box center [989, 95] width 6 height 6
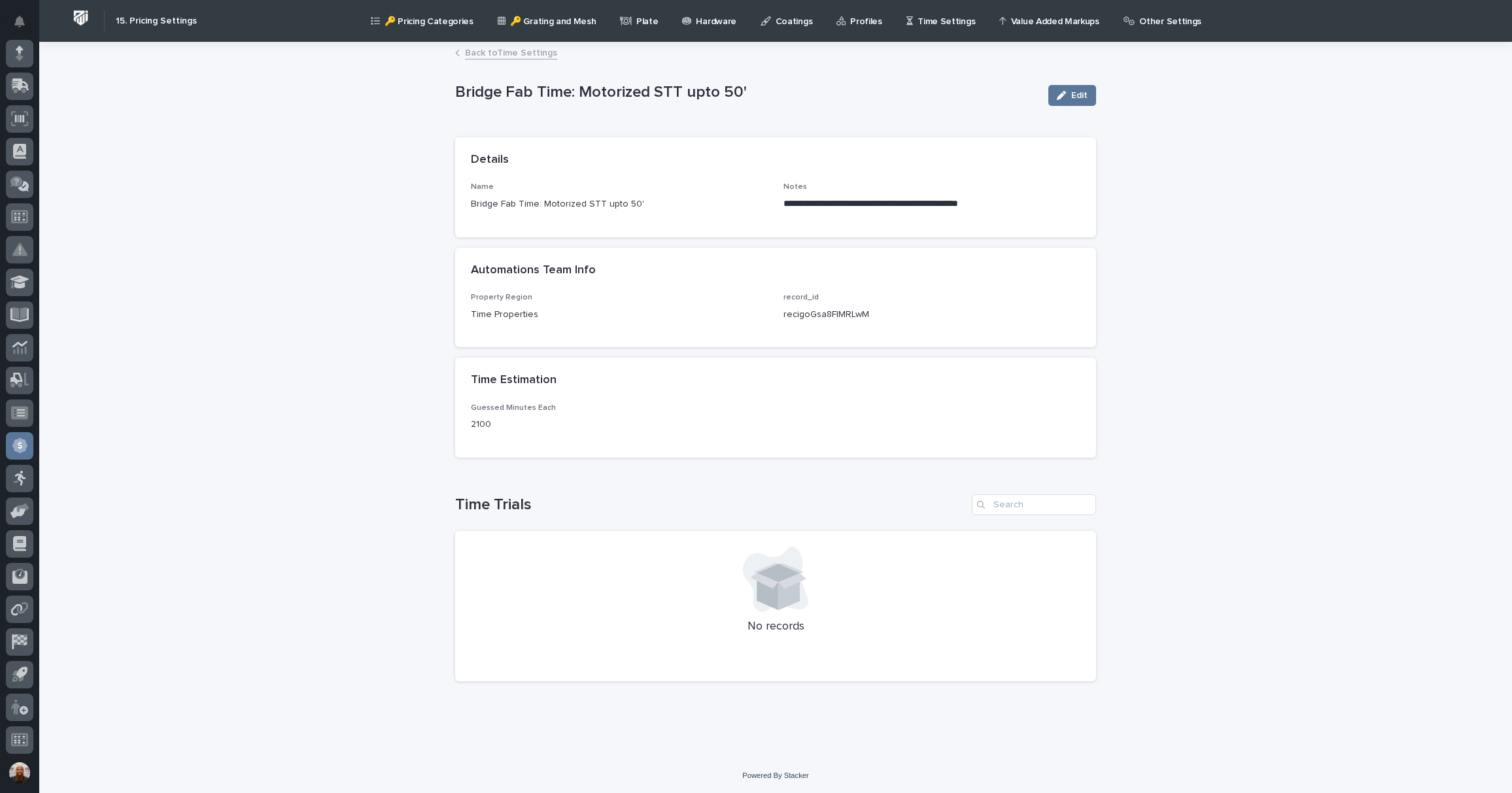
click at [312, 383] on div "**********" at bounding box center [775, 400] width 1472 height 714
click at [494, 49] on link "Back to Time Settings" at bounding box center [510, 52] width 92 height 15
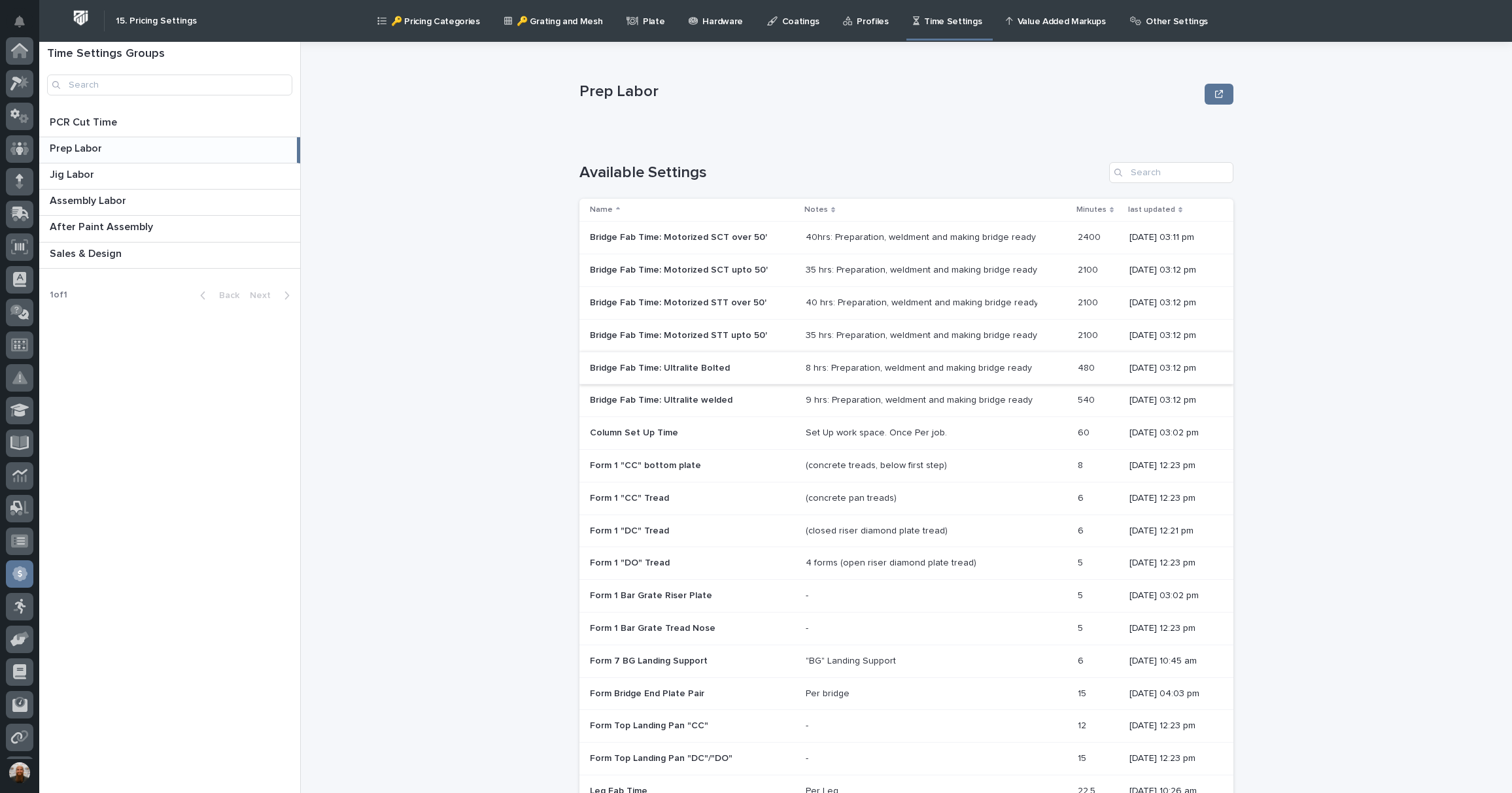
scroll to position [128, 0]
click at [878, 248] on div "40hrs: Preparation, weldment and making bridge ready 40hrs: Preparation, weldme…" at bounding box center [936, 238] width 262 height 21
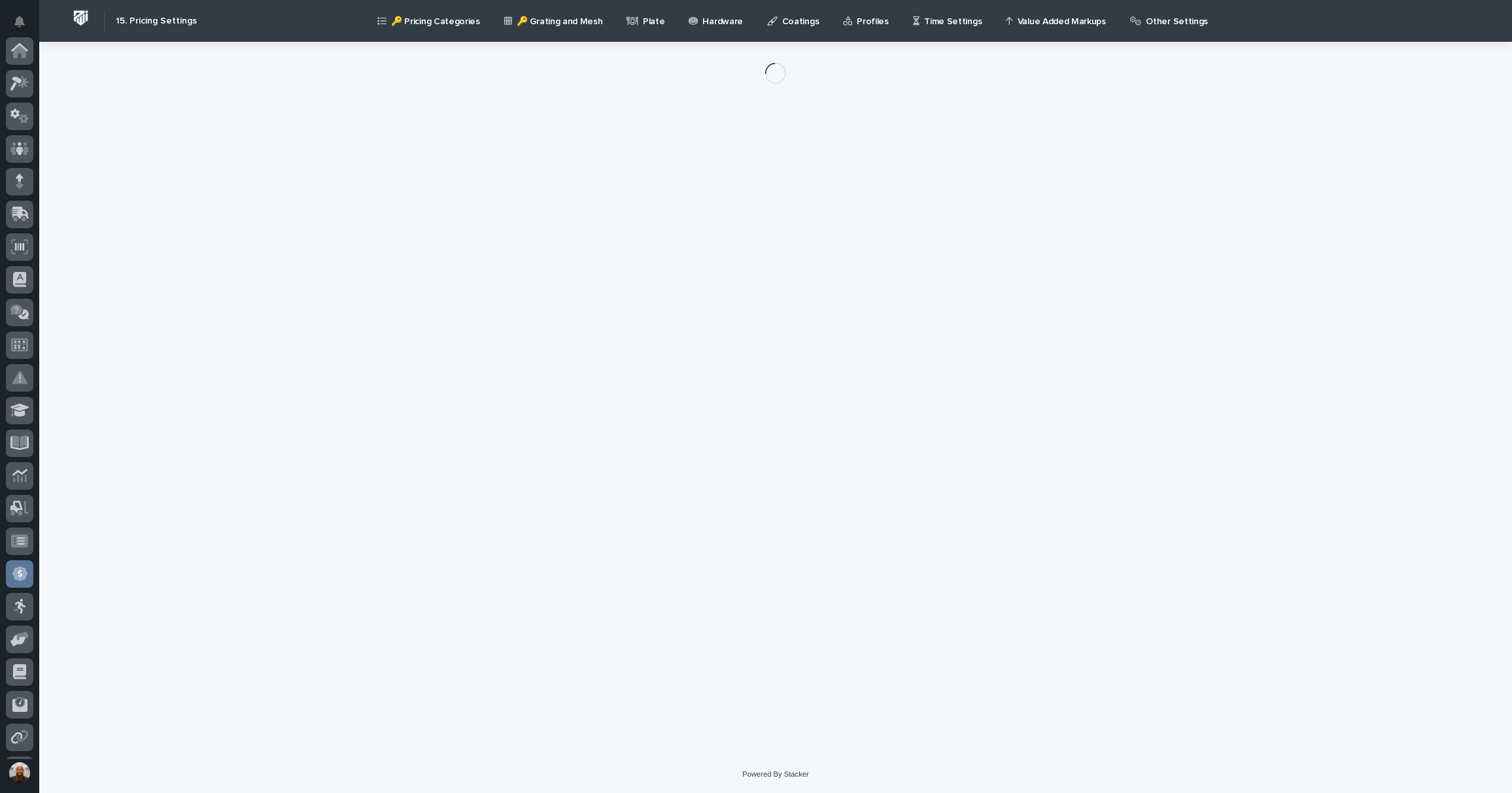
scroll to position [128, 0]
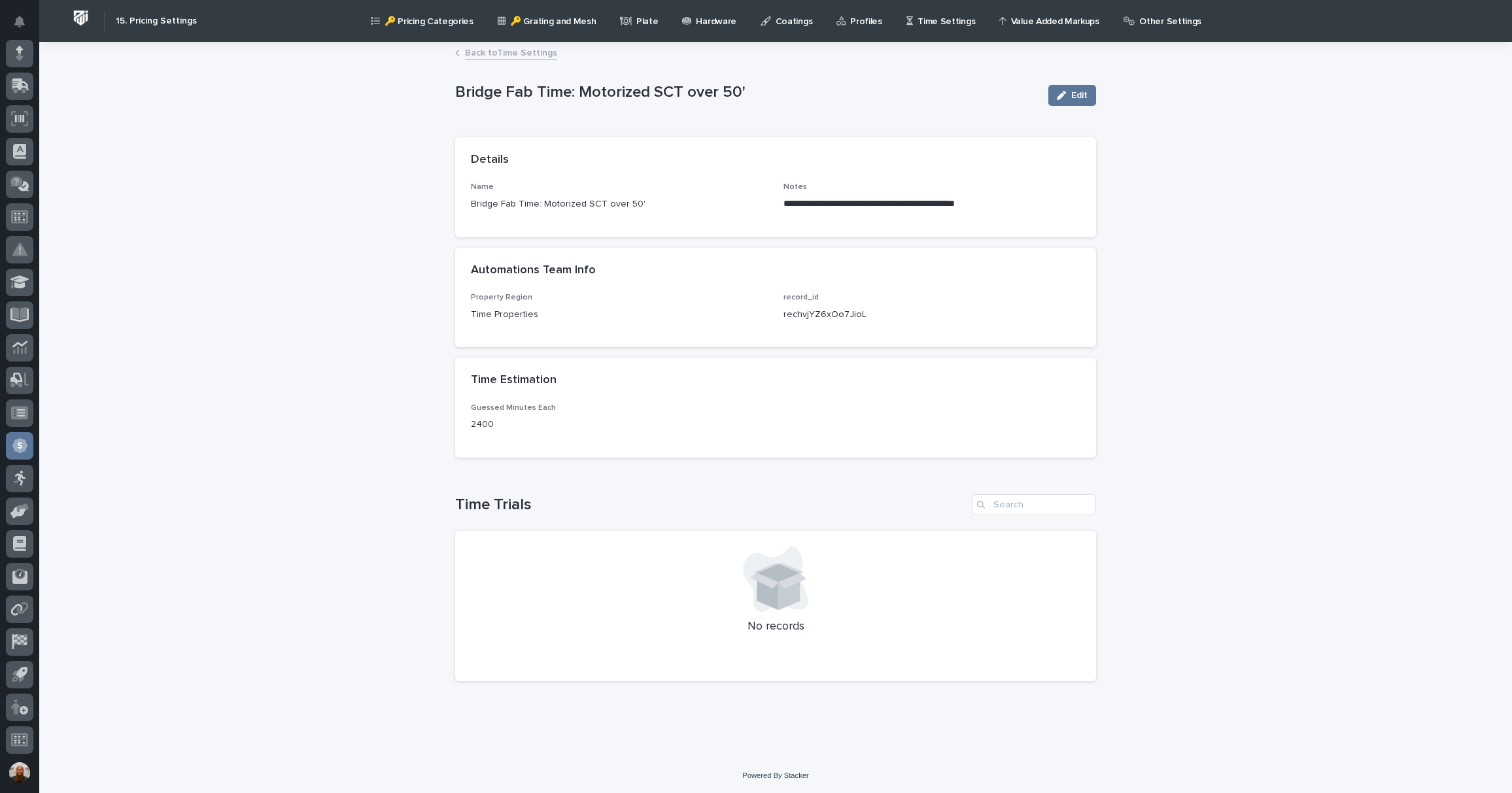
click at [527, 56] on link "Back to Time Settings" at bounding box center [510, 52] width 92 height 15
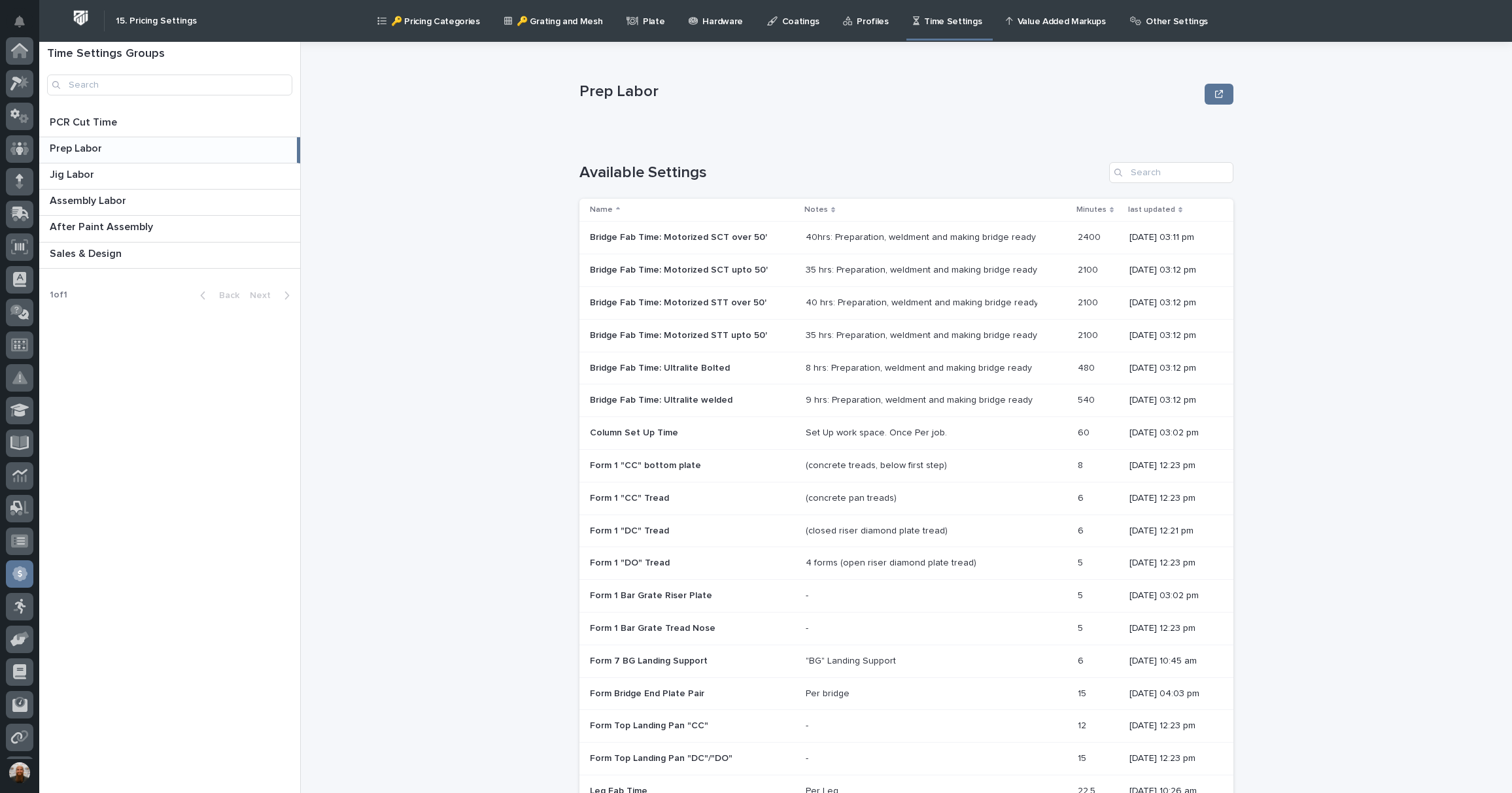
scroll to position [128, 0]
click at [1078, 307] on p "2100" at bounding box center [1089, 301] width 23 height 14
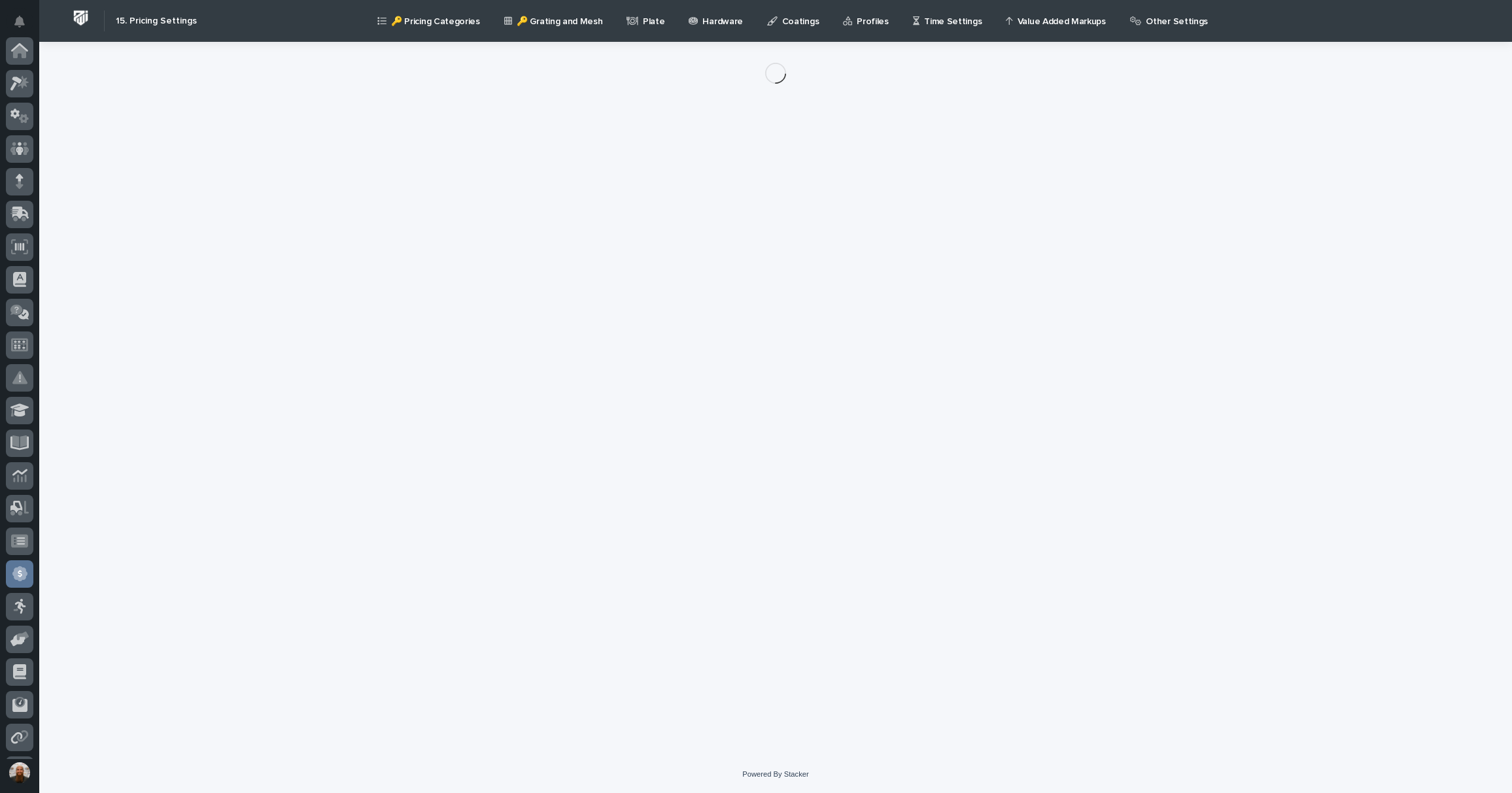
scroll to position [128, 0]
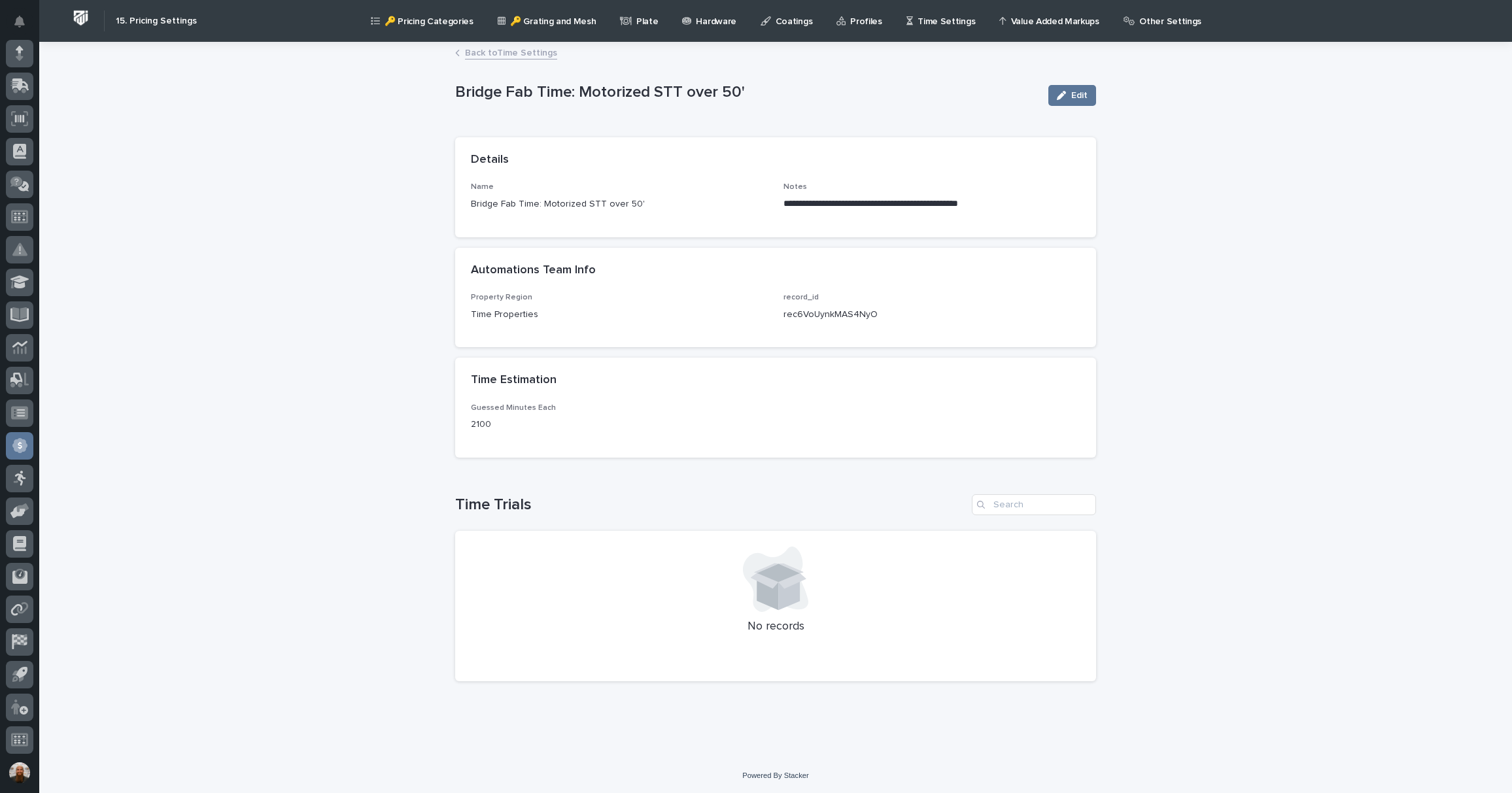
click at [532, 57] on link "Back to Time Settings" at bounding box center [510, 52] width 92 height 15
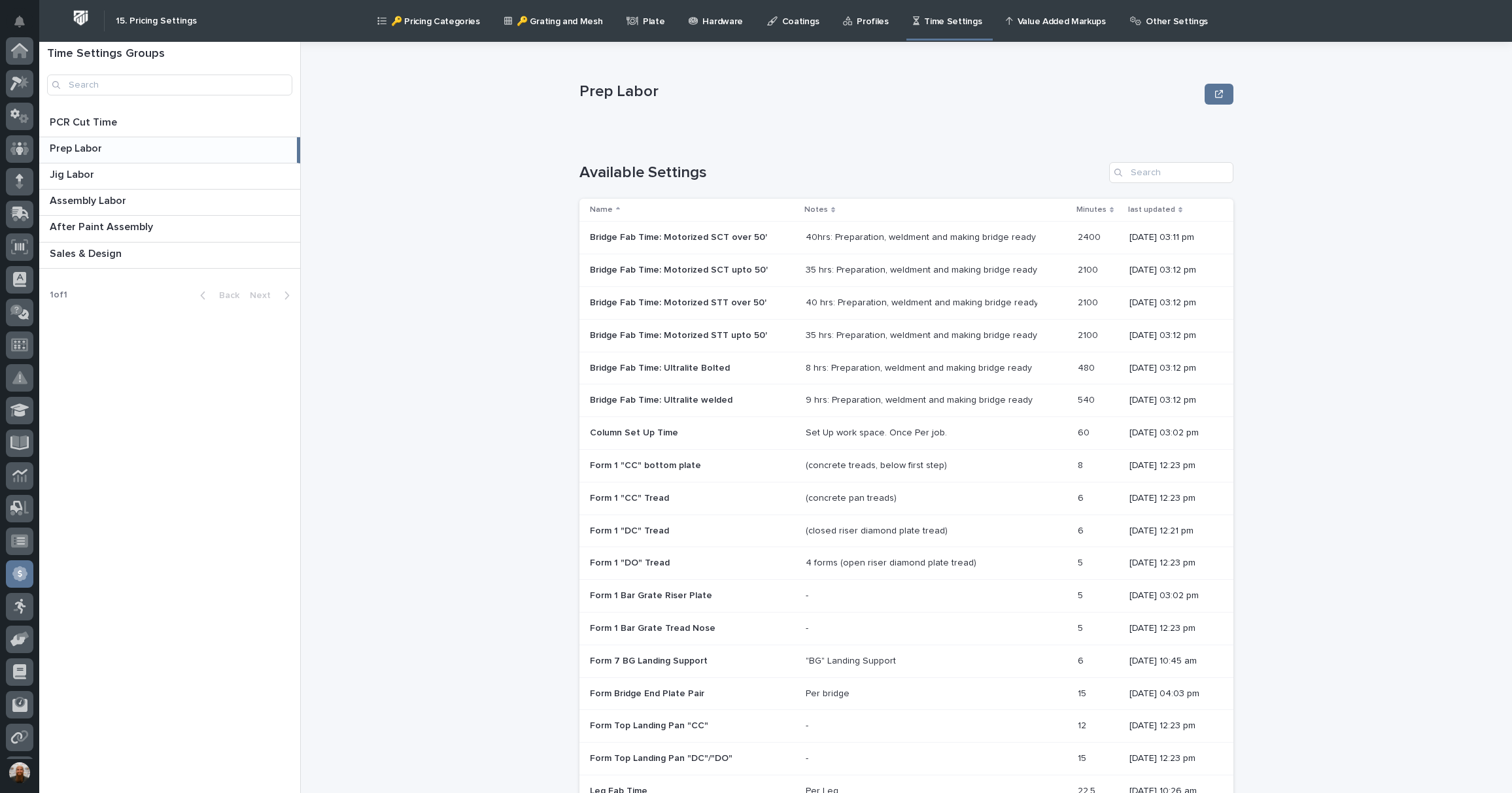
scroll to position [128, 0]
click at [805, 302] on div "40 hrs: Preparation, weldment and making bridge ready" at bounding box center [919, 303] width 229 height 12
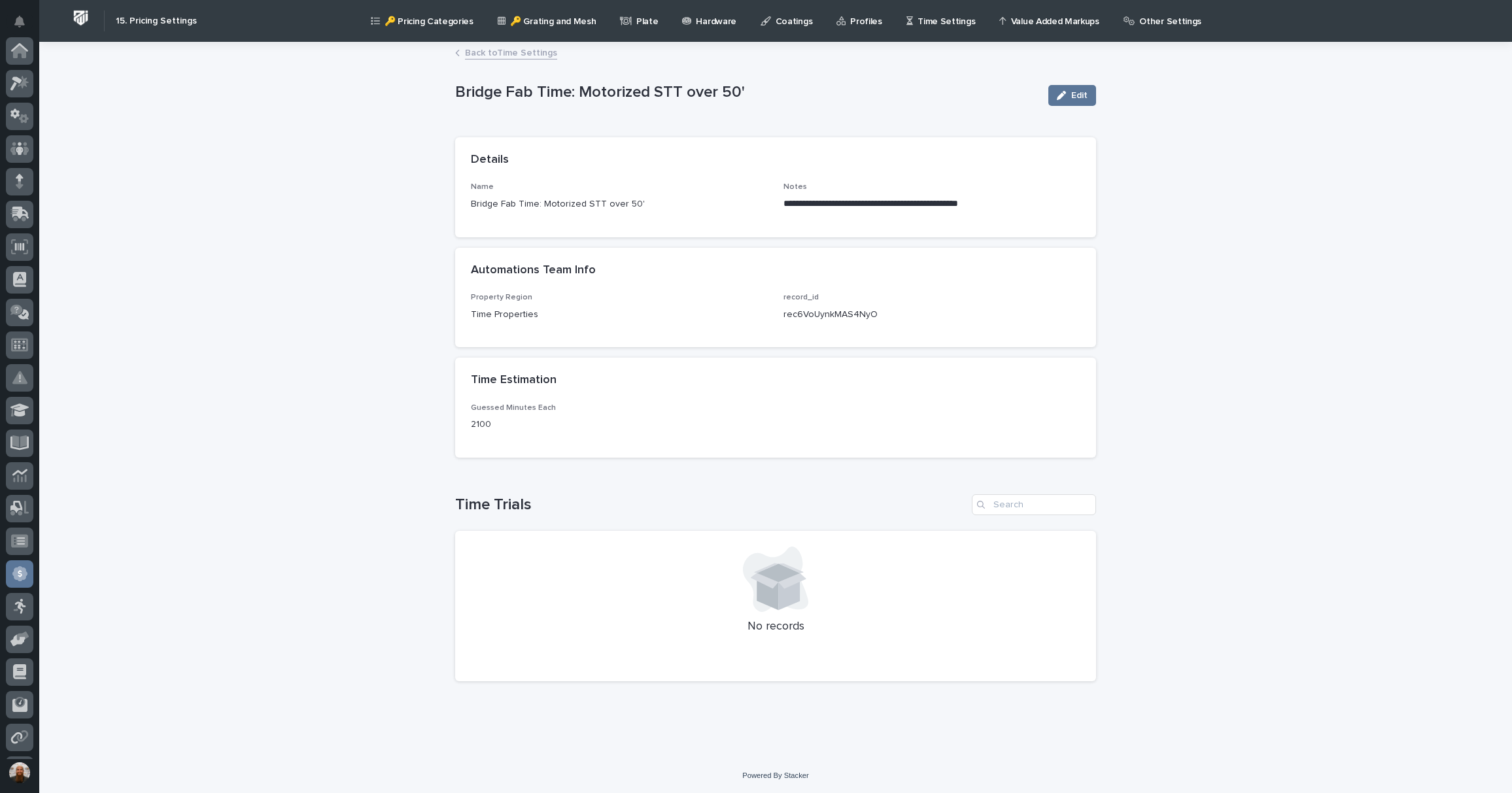
scroll to position [128, 0]
click at [1056, 95] on icon "button" at bounding box center [1060, 95] width 9 height 9
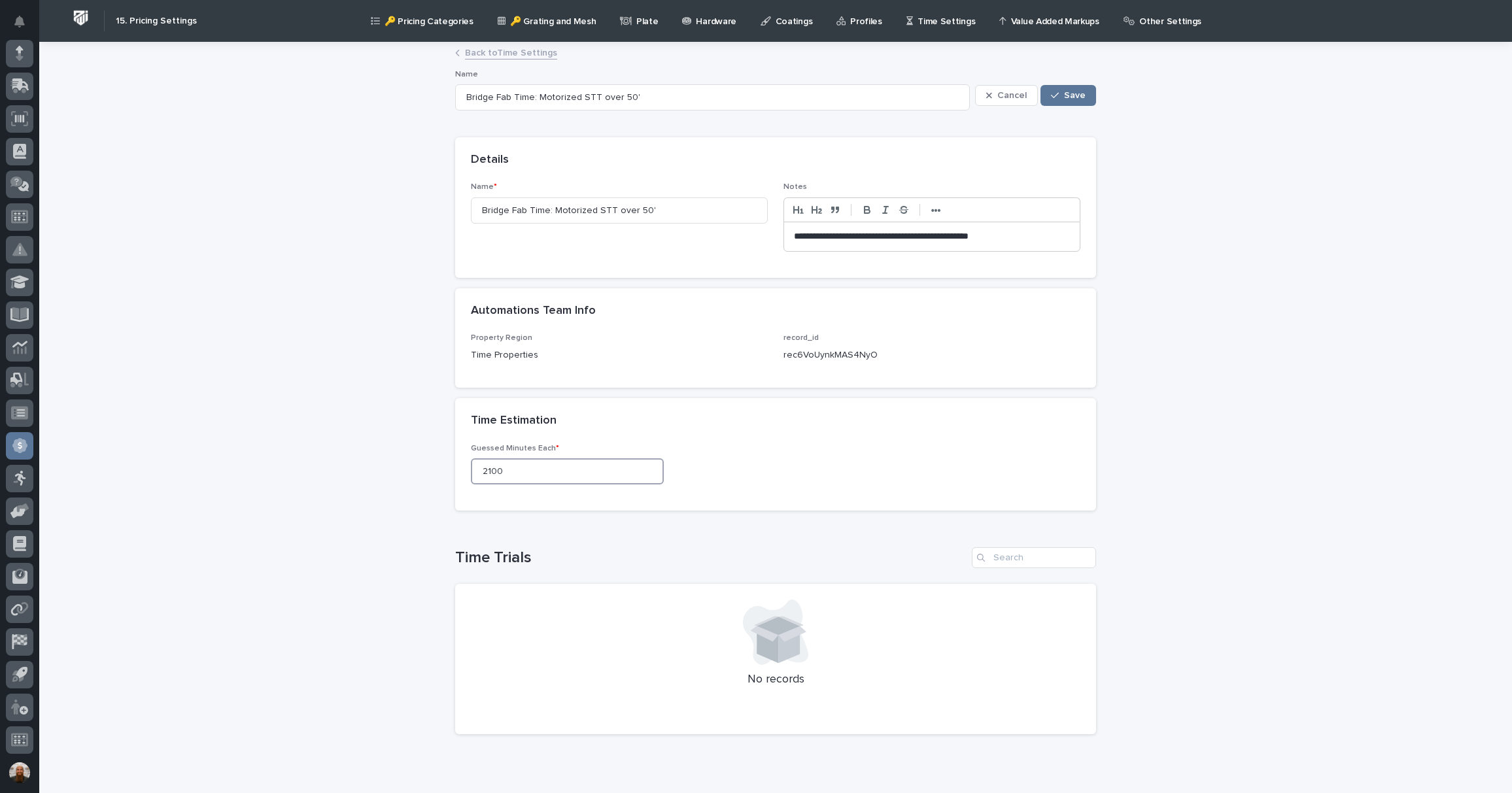
click at [486, 475] on input "2100" at bounding box center [568, 471] width 193 height 26
type input "2400"
click at [1071, 81] on div "Cancel Save" at bounding box center [1035, 96] width 121 height 52
click at [1064, 96] on span "Save" at bounding box center [1075, 95] width 21 height 9
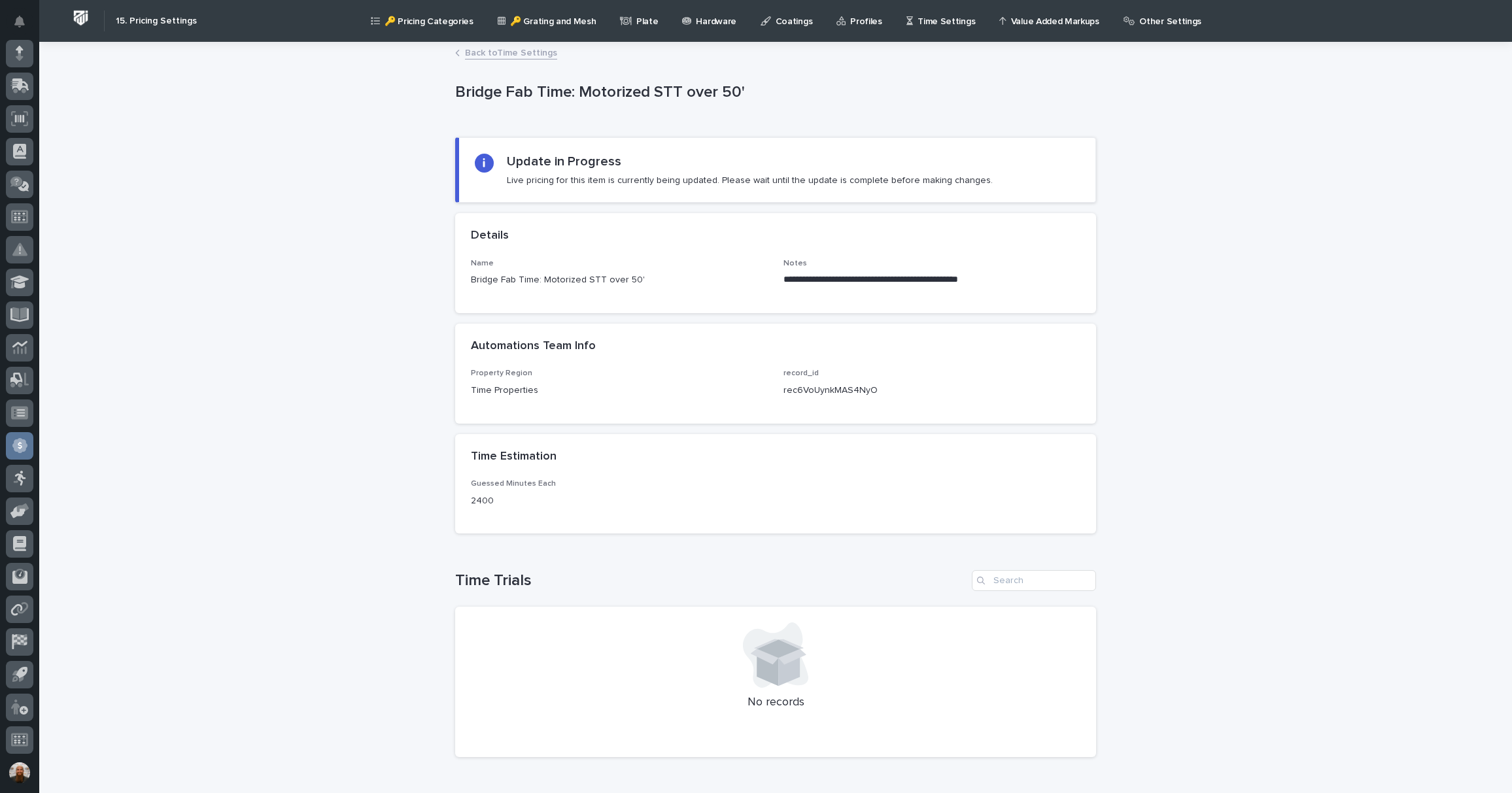
click at [533, 52] on link "Back to Time Settings" at bounding box center [510, 52] width 92 height 15
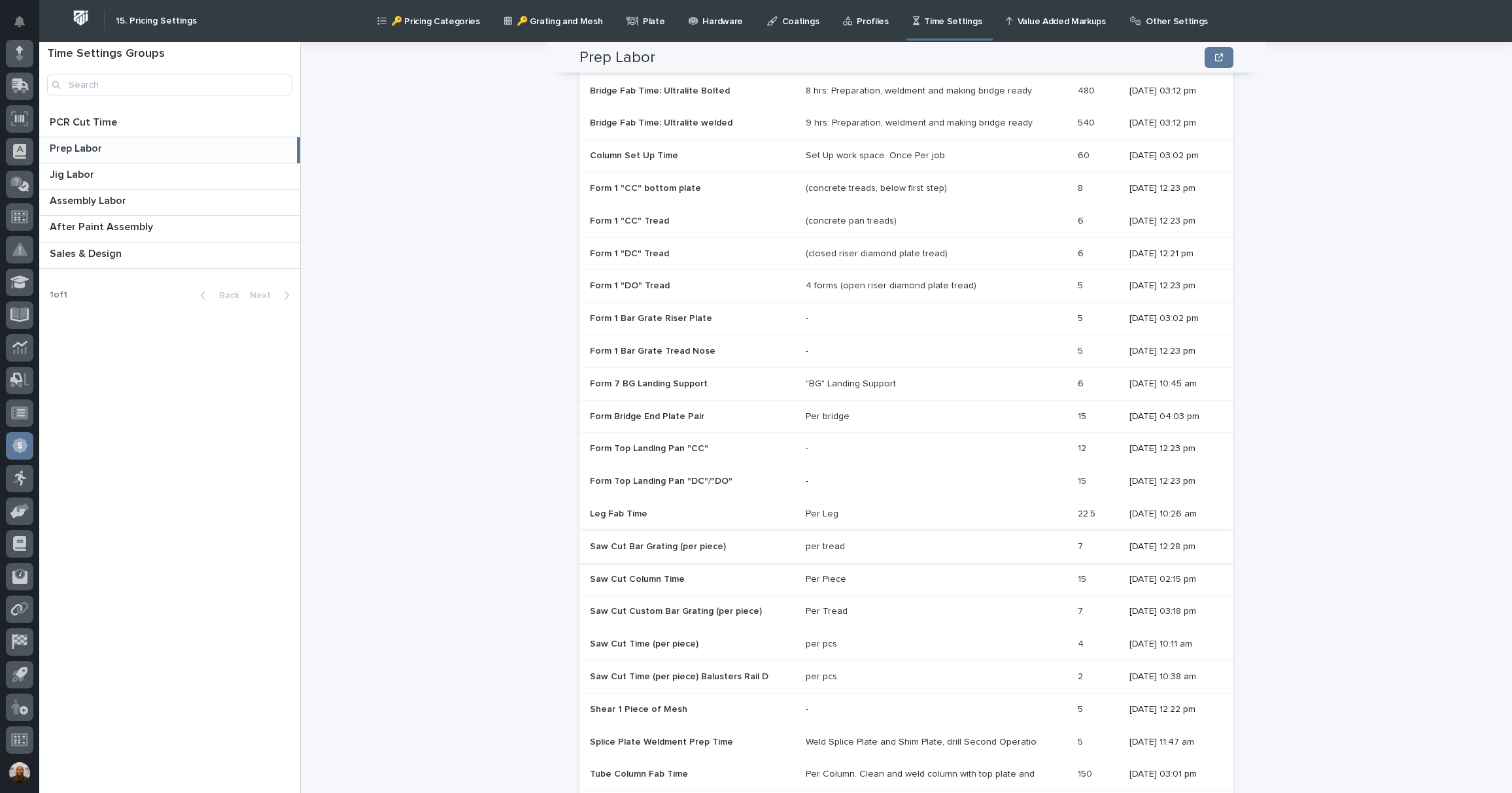
scroll to position [74, 0]
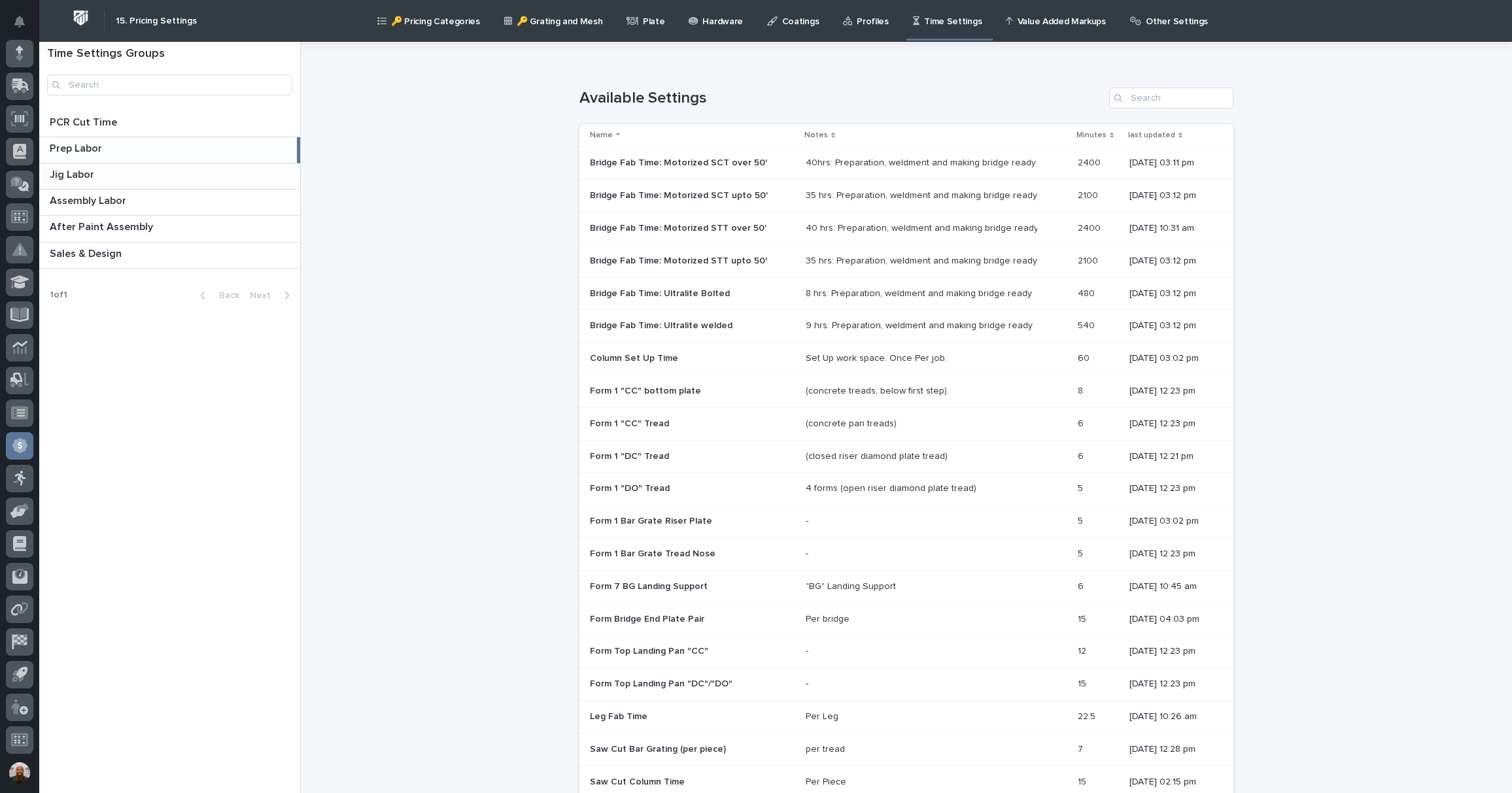
click at [152, 185] on div "Jig Labor Jig Labor" at bounding box center [170, 176] width 261 height 25
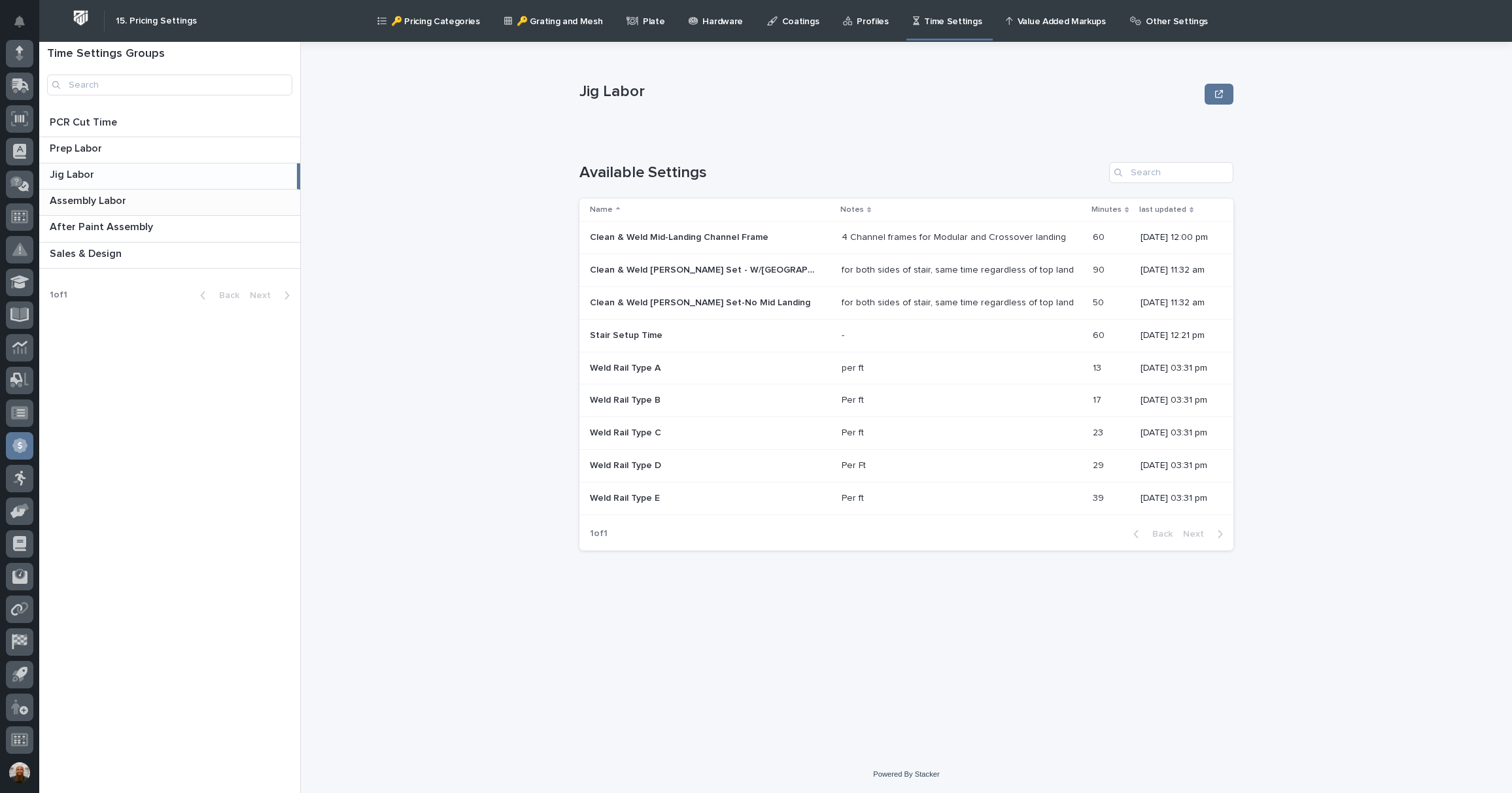
click at [144, 202] on p at bounding box center [172, 201] width 245 height 13
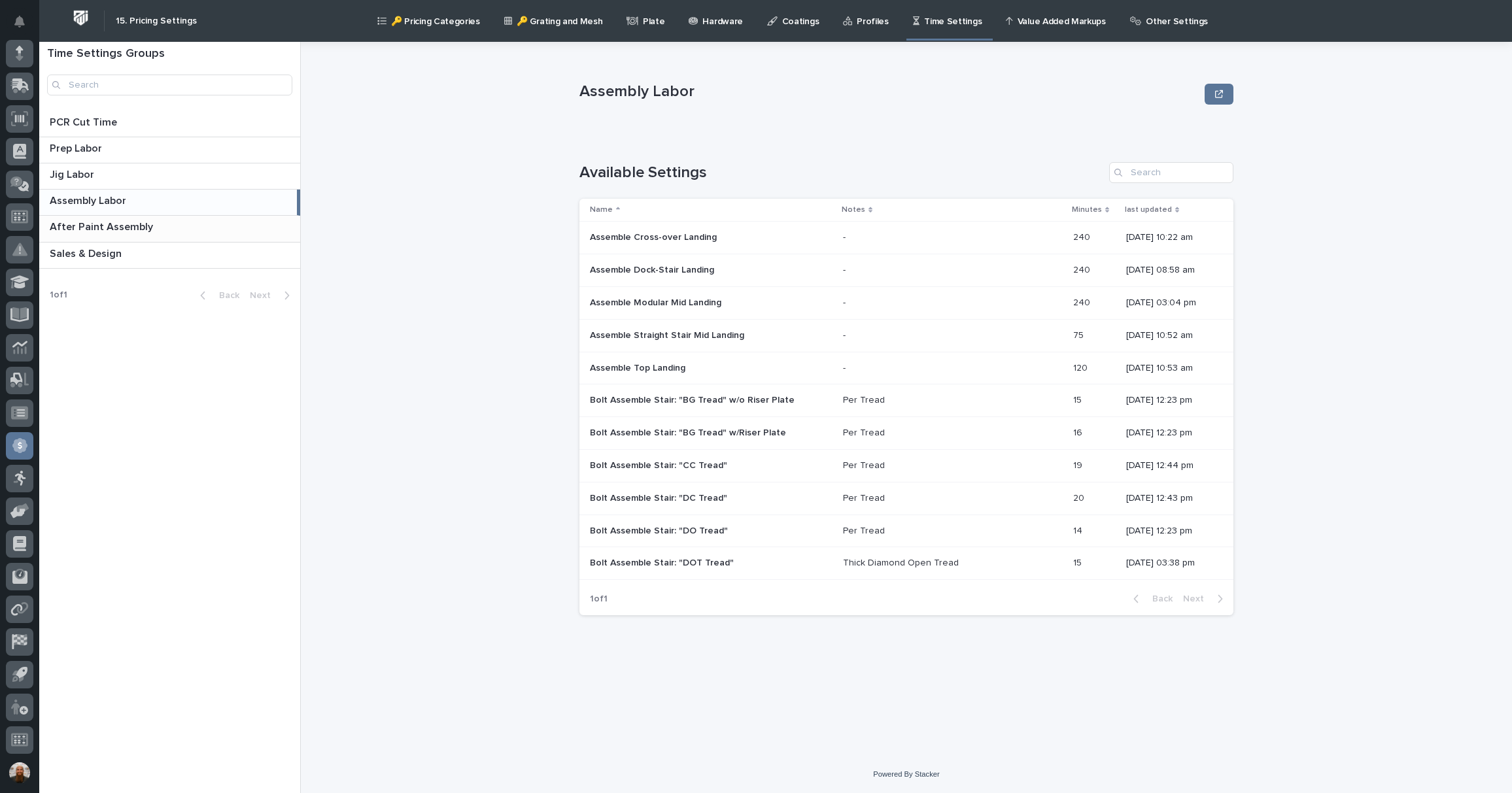
click at [145, 227] on p "After Paint Assembly" at bounding box center [102, 226] width 106 height 15
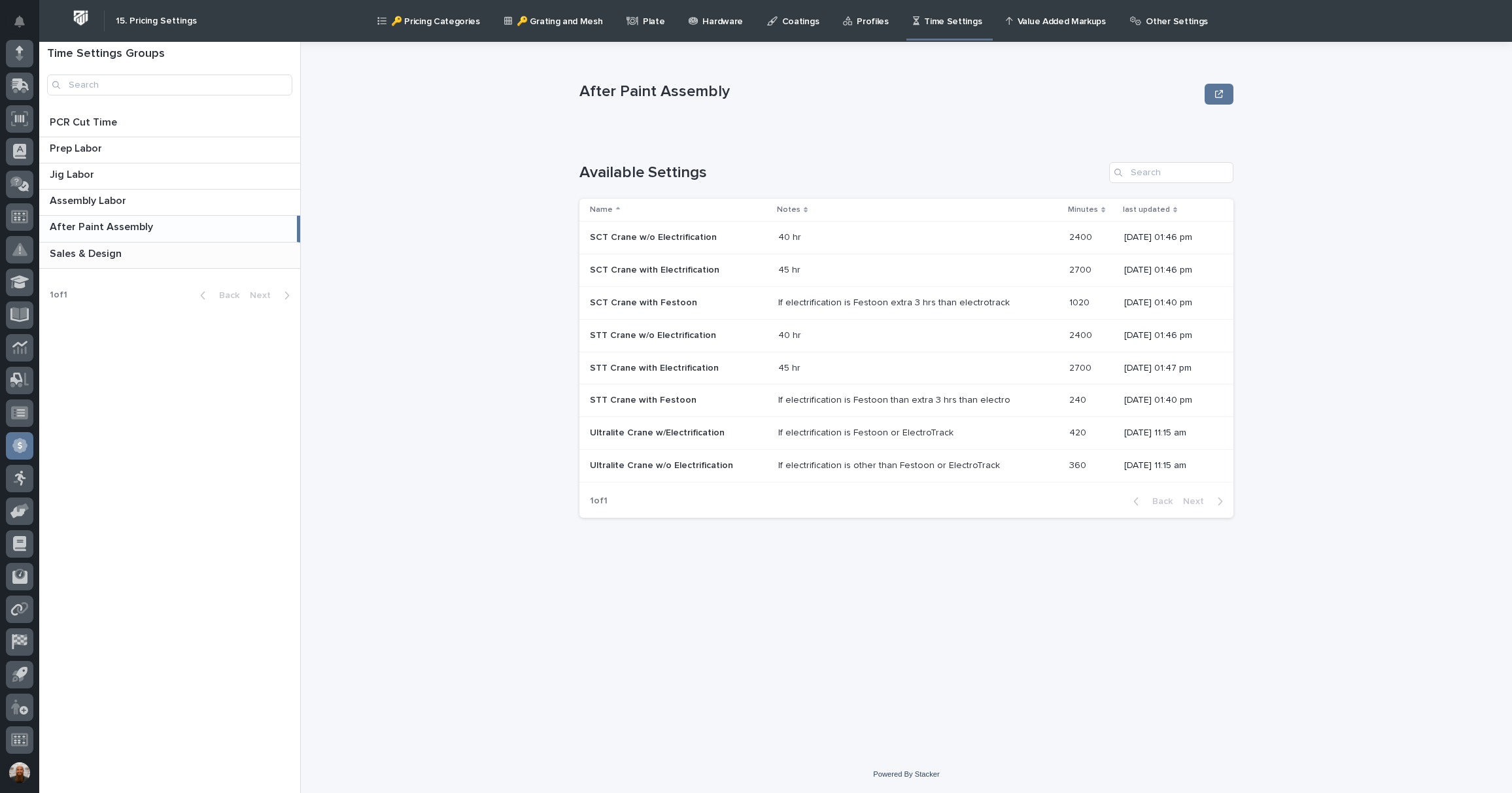
click at [193, 253] on p at bounding box center [172, 254] width 245 height 13
